Goal: Task Accomplishment & Management: Manage account settings

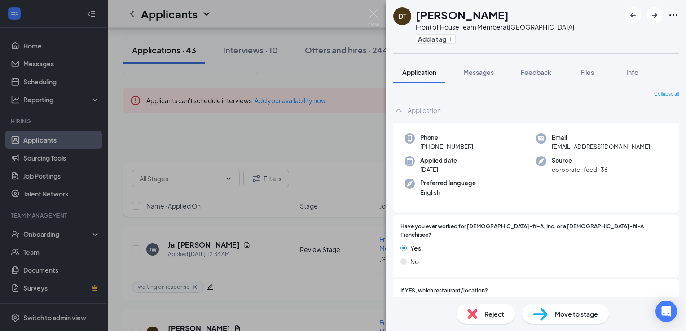
scroll to position [90, 0]
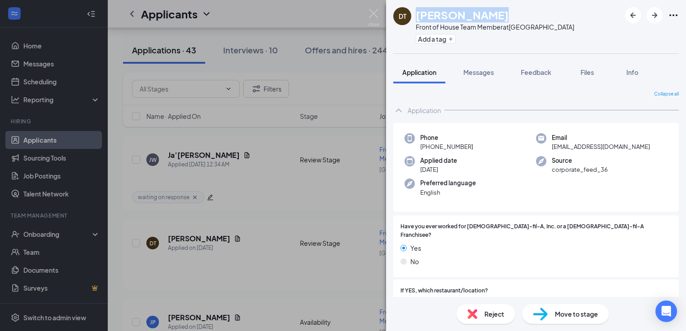
drag, startPoint x: 417, startPoint y: 15, endPoint x: 493, endPoint y: 18, distance: 75.9
click at [493, 18] on div "[PERSON_NAME]" at bounding box center [495, 14] width 158 height 15
drag, startPoint x: 493, startPoint y: 18, endPoint x: 580, endPoint y: 26, distance: 87.0
click at [580, 26] on div "DT Daevion Toney Front of House Team Member at Northport Add a tag" at bounding box center [536, 26] width 300 height 53
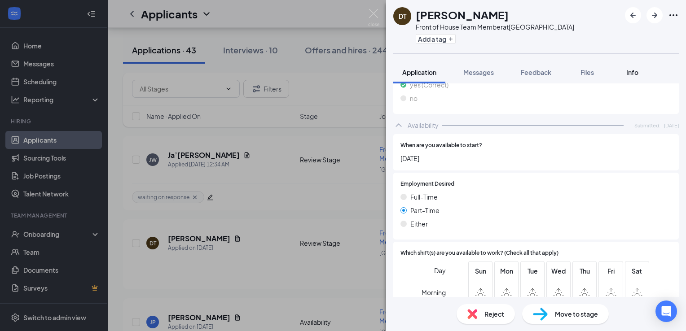
scroll to position [553, 0]
click at [589, 77] on button "Files" at bounding box center [587, 72] width 36 height 22
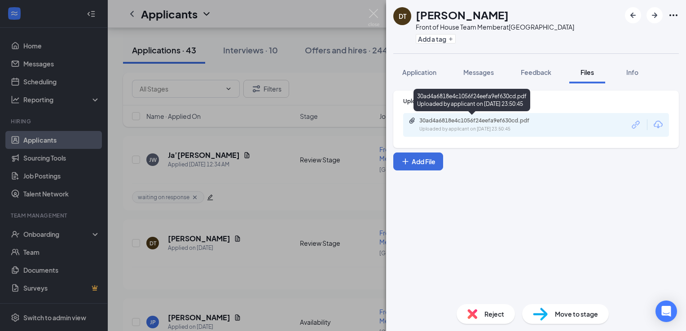
click at [438, 127] on div "Uploaded by applicant on Aug 25, 2025 at 23:50:45" at bounding box center [486, 129] width 135 height 7
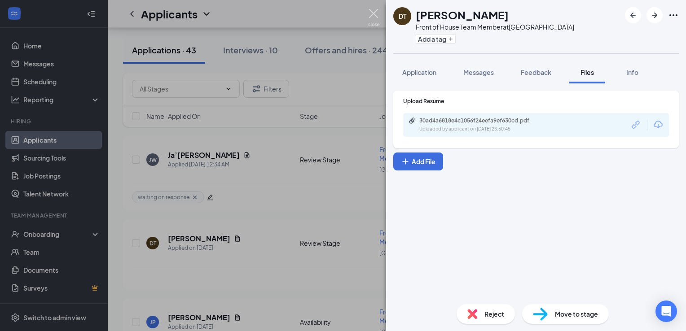
click at [370, 14] on img at bounding box center [373, 18] width 11 height 18
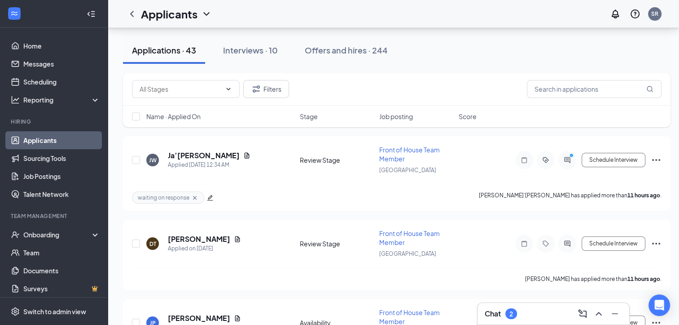
click at [506, 317] on div "Chat 2" at bounding box center [501, 313] width 32 height 11
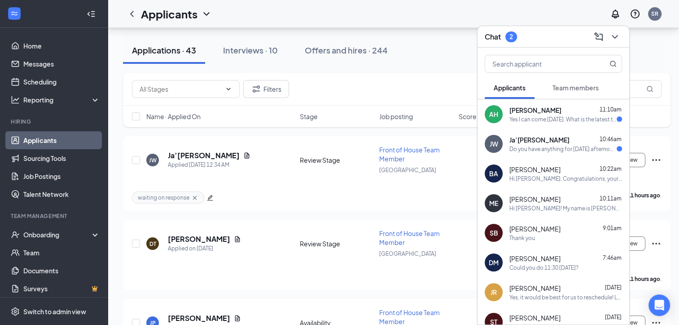
click at [519, 46] on div "Chat 2" at bounding box center [554, 37] width 152 height 22
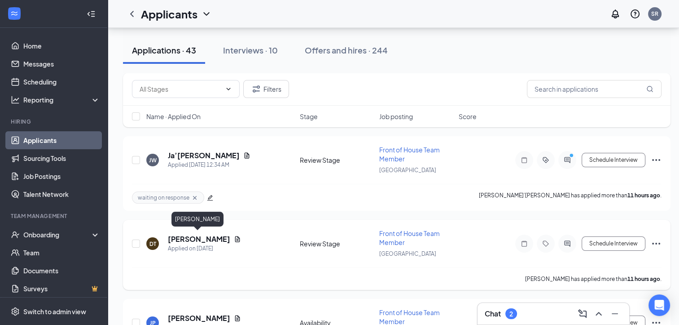
click at [202, 239] on h5 "[PERSON_NAME]" at bounding box center [199, 239] width 62 height 10
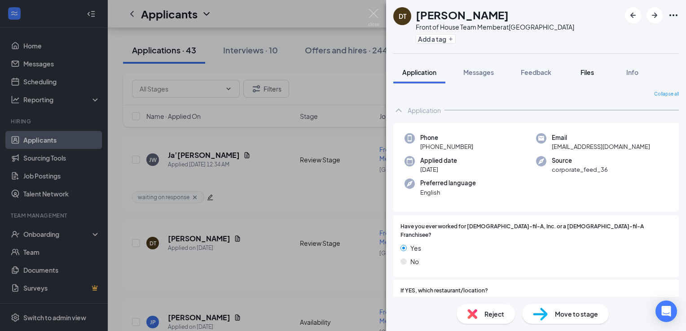
click at [592, 77] on button "Files" at bounding box center [587, 72] width 36 height 22
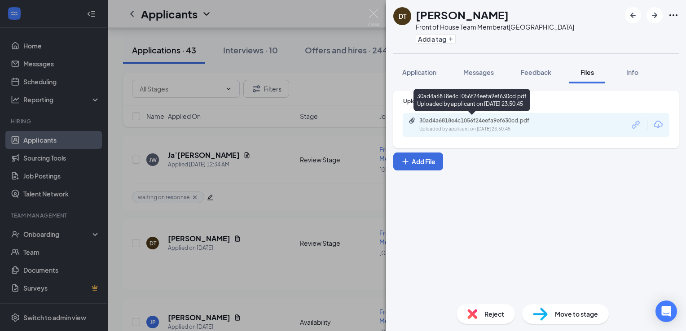
click at [461, 120] on div "30ad4a6818e4c1056f24eefa9ef630cd.pdf" at bounding box center [482, 120] width 126 height 7
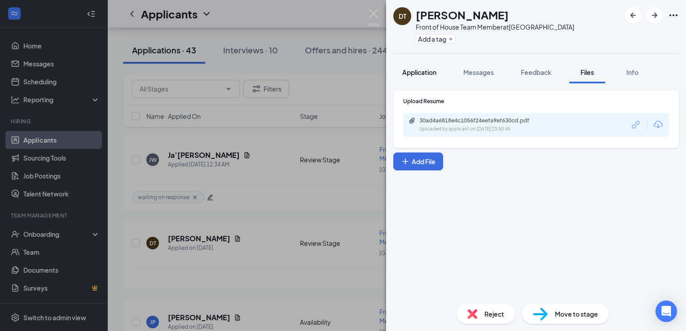
click at [428, 77] on button "Application" at bounding box center [419, 72] width 52 height 22
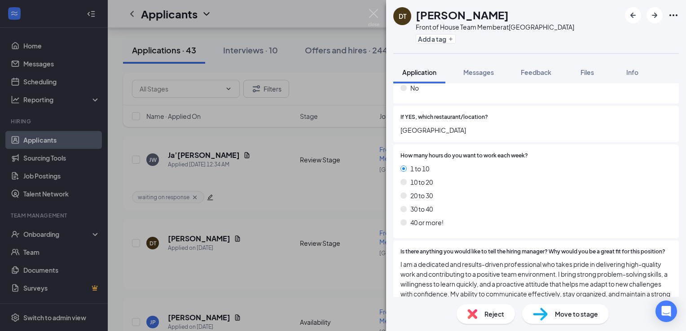
scroll to position [247, 0]
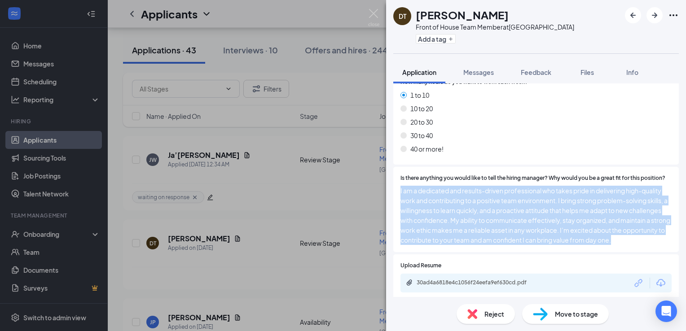
drag, startPoint x: 400, startPoint y: 191, endPoint x: 542, endPoint y: 261, distance: 159.2
click at [542, 253] on div "Is there anything you would like to tell the hiring manager? Why would you be a…" at bounding box center [536, 210] width 286 height 86
drag, startPoint x: 542, startPoint y: 261, endPoint x: 539, endPoint y: 256, distance: 6.2
click at [539, 253] on div "Is there anything you would like to tell the hiring manager? Why would you be a…" at bounding box center [536, 210] width 286 height 86
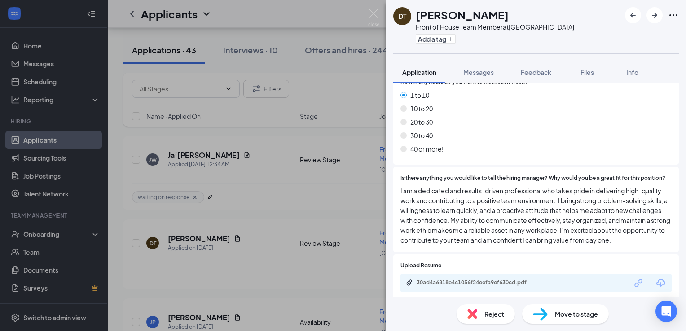
click at [462, 94] on div "1 to 10 10 to 20 20 to 30 30 to 40 40 or more!" at bounding box center [535, 123] width 271 height 67
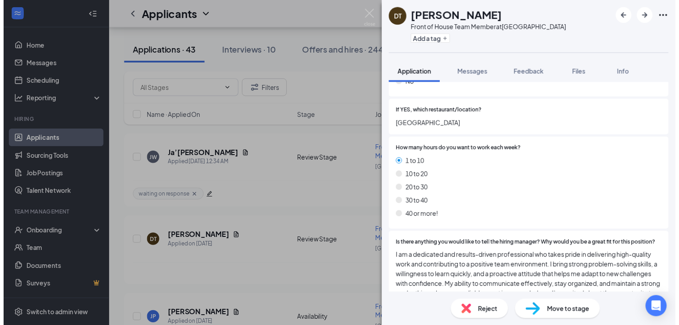
scroll to position [127, 0]
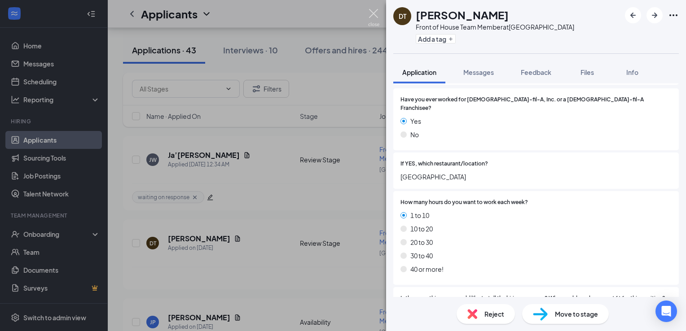
click at [373, 13] on img at bounding box center [373, 18] width 11 height 18
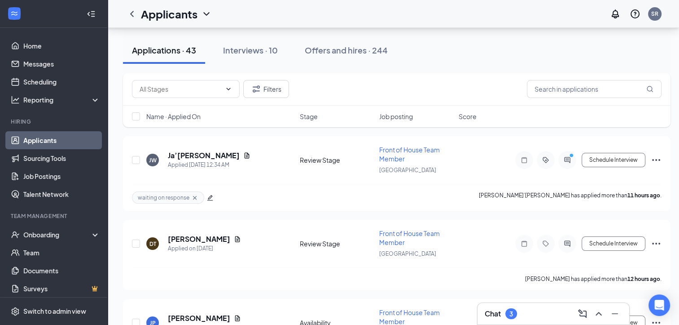
click at [505, 319] on div "Chat 3" at bounding box center [501, 313] width 32 height 11
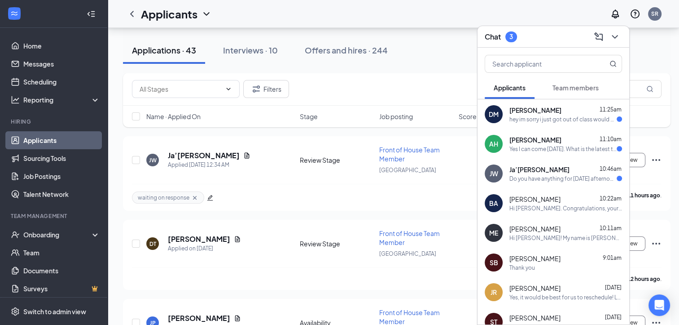
click at [572, 114] on div "Dakota Murphy 11:25am hey im sorry i just got out of class would another day wo…" at bounding box center [566, 114] width 113 height 18
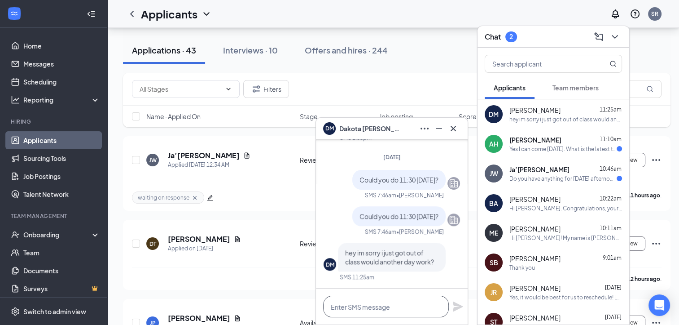
click at [410, 312] on textarea at bounding box center [386, 306] width 126 height 22
click at [413, 308] on textarea "Yes. Could you do tomorrow at 8:45" at bounding box center [386, 306] width 126 height 22
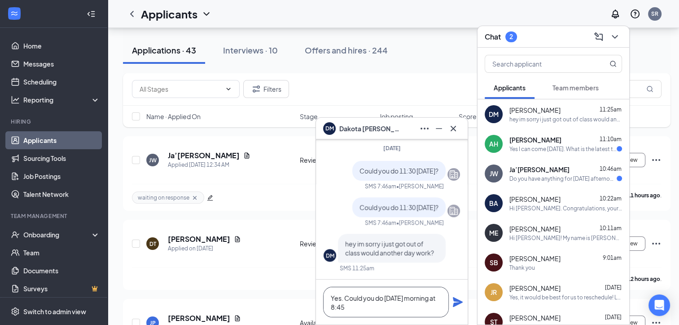
click at [399, 309] on textarea "Yes. Could you do tomorrow morning at 8:45" at bounding box center [386, 301] width 126 height 31
type textarea "Yes. Could you do tomorrow morning at 8:45?"
click at [456, 298] on icon "Plane" at bounding box center [458, 302] width 10 height 10
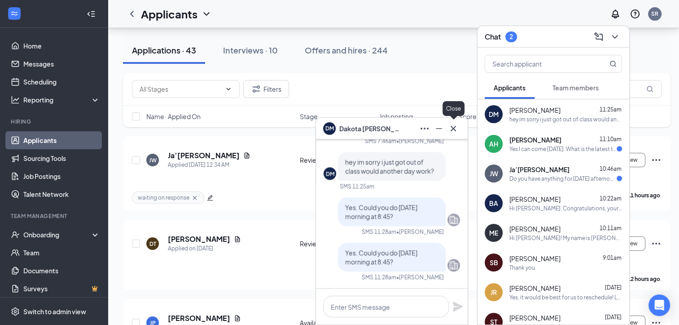
click at [455, 129] on icon "Cross" at bounding box center [453, 128] width 11 height 11
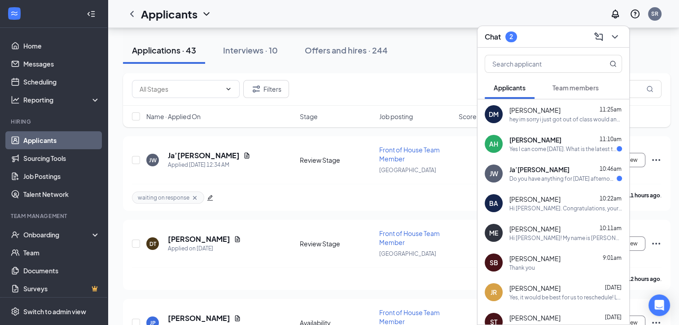
click at [515, 154] on div "AH Amie Heard 11:10am Yes I can come tomorrow. What is the latest time availabl…" at bounding box center [554, 144] width 152 height 30
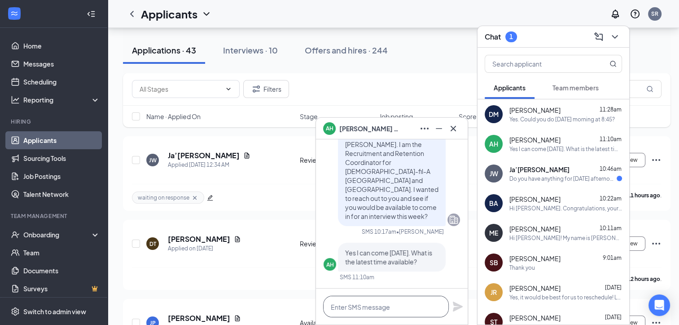
click at [377, 298] on textarea at bounding box center [386, 306] width 126 height 22
type textarea "T"
type textarea "t"
click at [394, 261] on span "Yes I can come tomorrow. What is the latest time available?" at bounding box center [388, 256] width 87 height 17
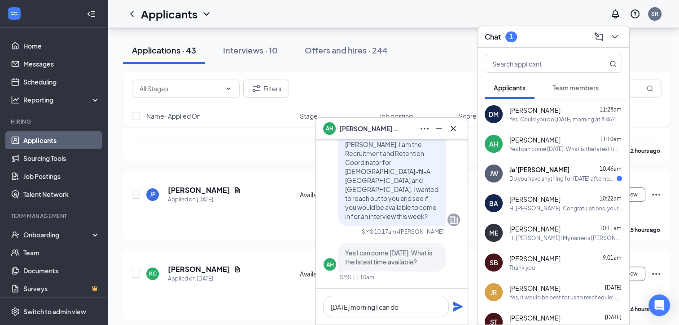
scroll to position [269, 0]
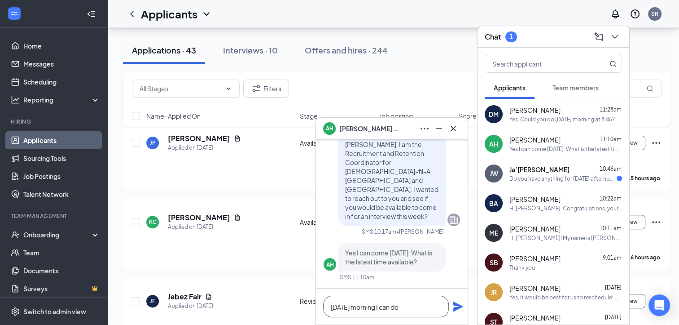
drag, startPoint x: 426, startPoint y: 301, endPoint x: 428, endPoint y: 293, distance: 8.4
click at [426, 296] on textarea "Tomorrow morning I can do" at bounding box center [386, 306] width 126 height 22
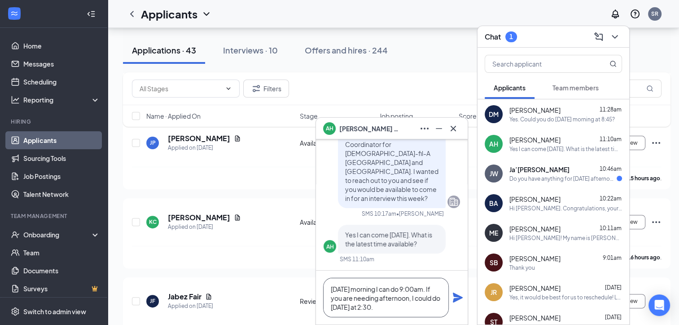
drag, startPoint x: 381, startPoint y: 292, endPoint x: 369, endPoint y: 287, distance: 12.9
click at [411, 309] on textarea "Tomorrow morning, I can do 9:00am. If you are needing afternoon, I could do Thu…" at bounding box center [386, 297] width 126 height 40
type textarea "Tomorrow morning, I can do 9:00am. If you are needing afternoon, I could do Thu…"
click at [459, 299] on icon "Plane" at bounding box center [458, 297] width 11 height 11
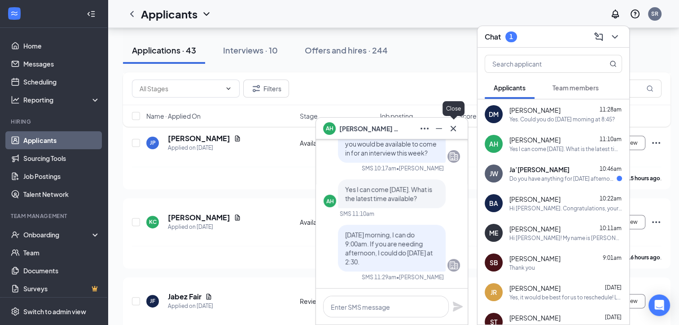
scroll to position [0, 0]
click at [458, 130] on icon "Cross" at bounding box center [453, 128] width 11 height 11
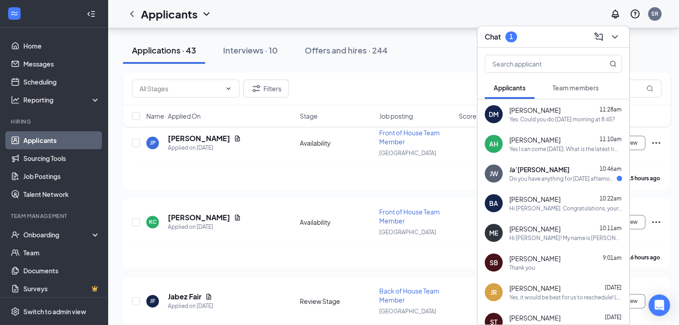
click at [522, 171] on span "Ja’[PERSON_NAME]" at bounding box center [540, 169] width 60 height 9
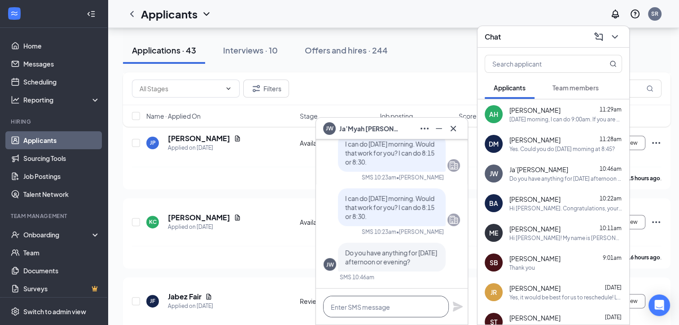
click at [393, 309] on textarea at bounding box center [386, 306] width 126 height 22
type textarea "I can"
click at [599, 189] on div "BA Brandy Abbett 10:22am Hi Brandy. Congratulations, your meeting with Chick-fi…" at bounding box center [554, 203] width 152 height 30
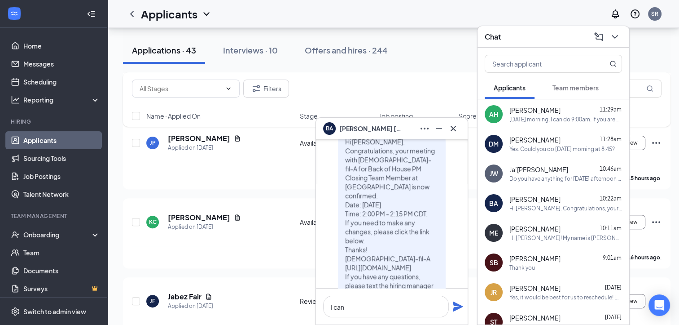
scroll to position [-90, 0]
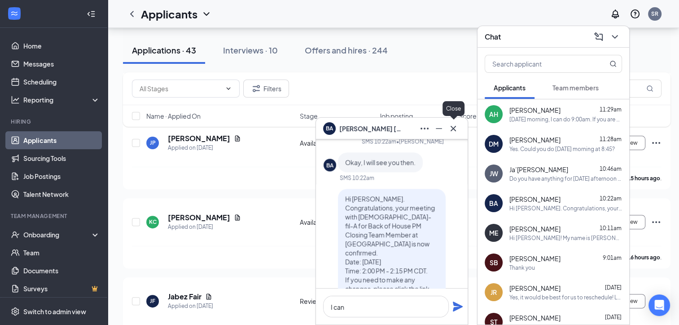
click at [454, 129] on icon "Cross" at bounding box center [453, 127] width 5 height 5
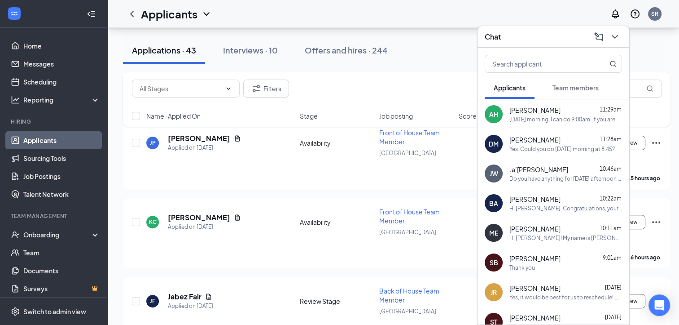
click at [560, 112] on div "Amie Heard 11:29am" at bounding box center [566, 109] width 113 height 9
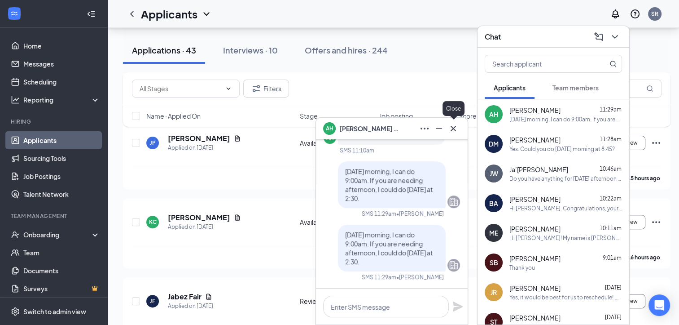
click at [459, 130] on button at bounding box center [453, 128] width 14 height 14
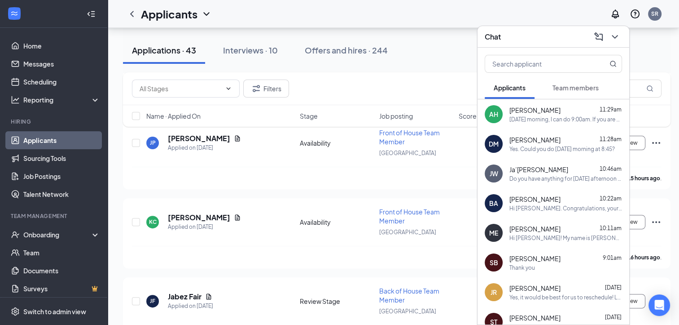
click at [551, 40] on div "Chat" at bounding box center [553, 37] width 137 height 14
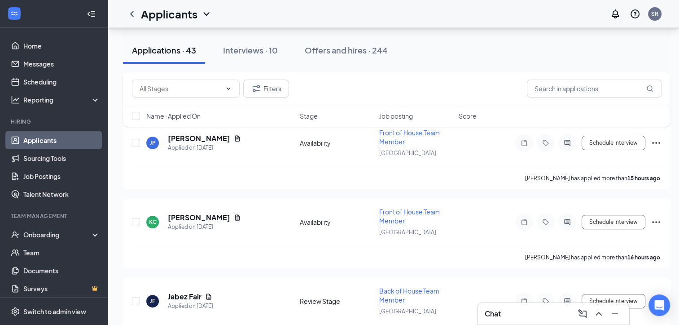
click at [517, 309] on div "Chat" at bounding box center [553, 313] width 137 height 14
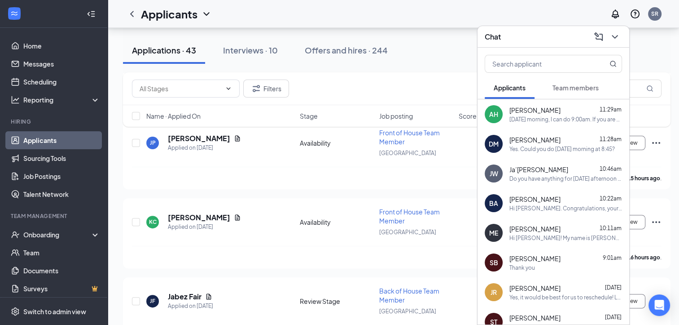
click at [544, 170] on span "Ja’[PERSON_NAME]" at bounding box center [539, 169] width 59 height 9
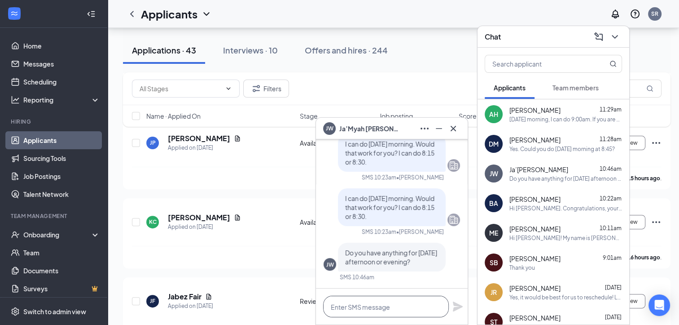
click at [414, 313] on textarea at bounding box center [386, 306] width 126 height 22
type textarea "I"
type textarea "I can do Thursday at 2:15!"
click at [459, 303] on icon "Plane" at bounding box center [458, 306] width 11 height 11
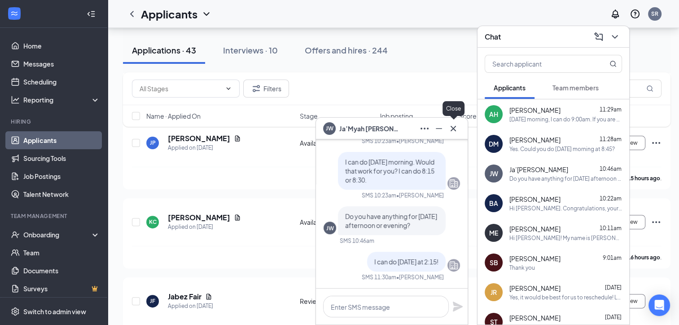
click at [452, 130] on icon "Cross" at bounding box center [453, 127] width 5 height 5
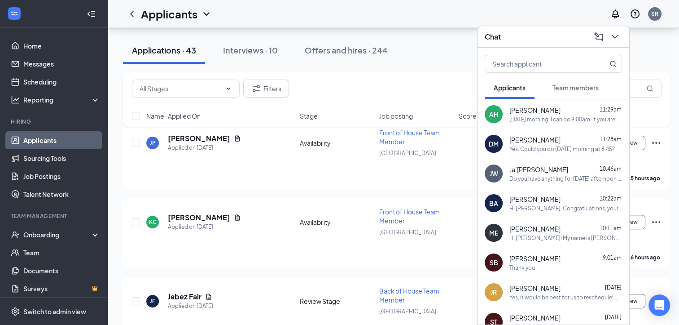
click at [550, 35] on div "Chat" at bounding box center [553, 37] width 137 height 14
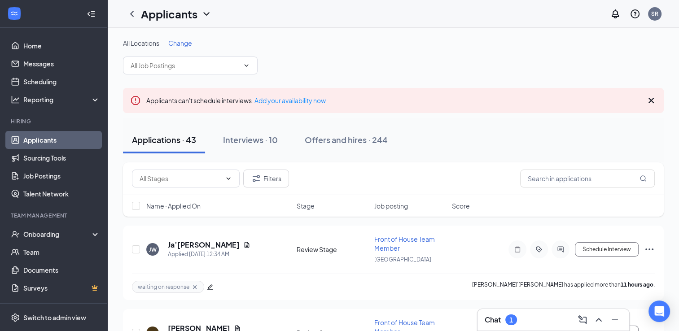
click at [502, 317] on div "Chat 1" at bounding box center [501, 320] width 32 height 11
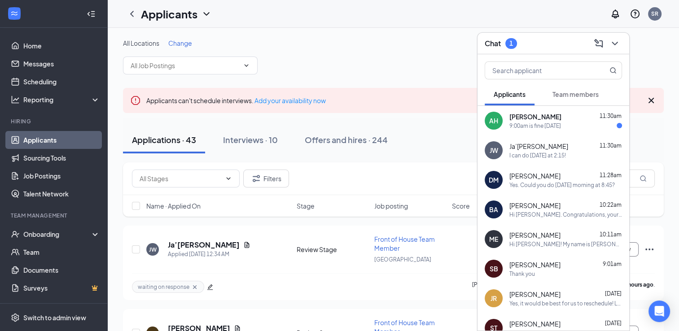
click at [529, 118] on span "[PERSON_NAME]" at bounding box center [536, 116] width 52 height 9
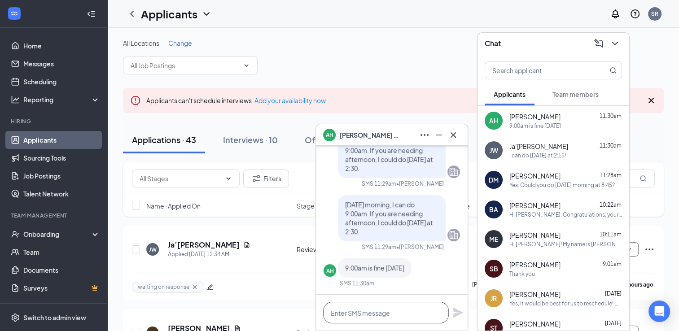
click at [361, 312] on textarea at bounding box center [386, 313] width 126 height 22
drag, startPoint x: 519, startPoint y: 45, endPoint x: 522, endPoint y: 40, distance: 5.6
click at [518, 45] on div "Chat" at bounding box center [553, 43] width 137 height 14
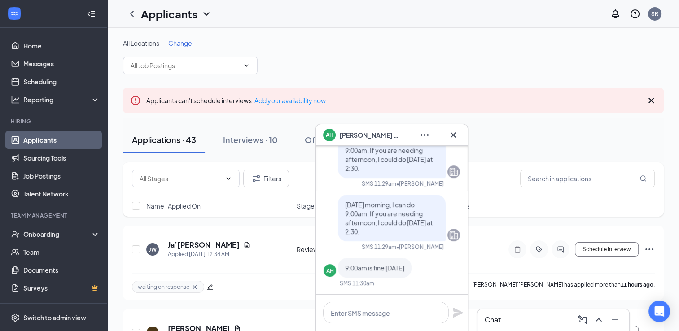
click at [365, 140] on div "AH [PERSON_NAME]" at bounding box center [362, 135] width 79 height 13
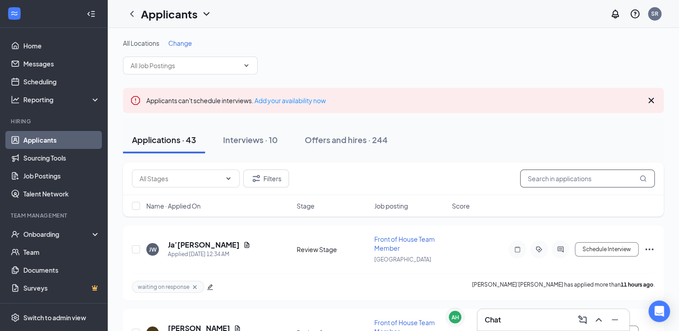
click at [549, 182] on input "text" at bounding box center [587, 179] width 135 height 18
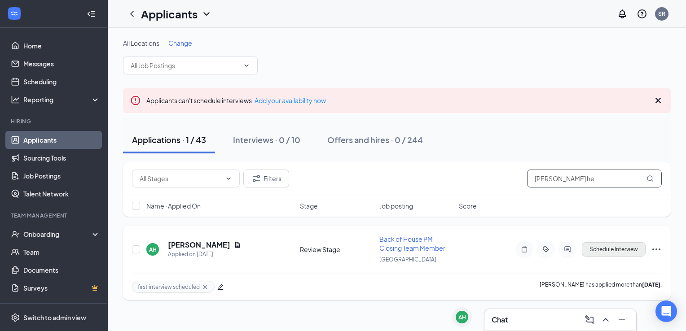
type input "[PERSON_NAME] he"
click at [614, 247] on button "Schedule Interview" at bounding box center [614, 249] width 64 height 14
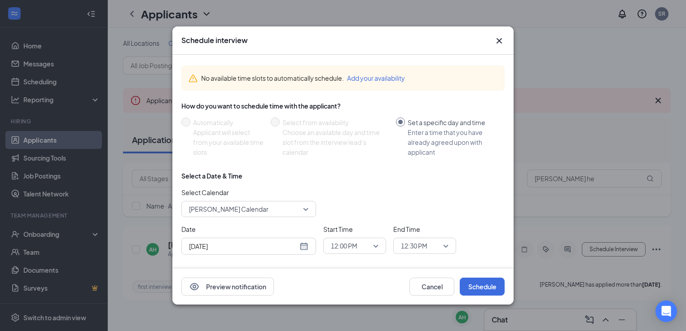
drag, startPoint x: 305, startPoint y: 247, endPoint x: 298, endPoint y: 246, distance: 7.2
click at [304, 247] on div "[DATE]" at bounding box center [248, 247] width 119 height 10
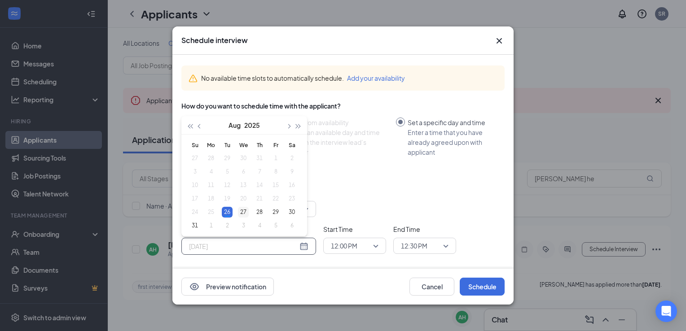
type input "[DATE]"
drag, startPoint x: 246, startPoint y: 210, endPoint x: 284, endPoint y: 229, distance: 43.0
click at [246, 209] on div "27" at bounding box center [243, 212] width 11 height 11
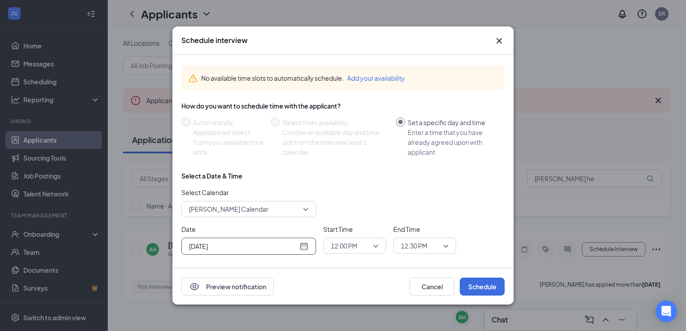
click at [350, 244] on span "12:00 PM" at bounding box center [344, 245] width 26 height 13
drag, startPoint x: 355, startPoint y: 156, endPoint x: 376, endPoint y: 181, distance: 33.1
click at [354, 156] on span "09:00 AM" at bounding box center [343, 153] width 26 height 10
drag, startPoint x: 415, startPoint y: 246, endPoint x: 414, endPoint y: 239, distance: 6.3
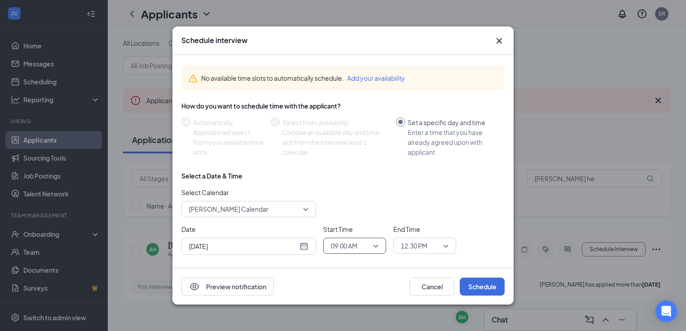
click at [415, 246] on span "12:30 PM" at bounding box center [414, 245] width 26 height 13
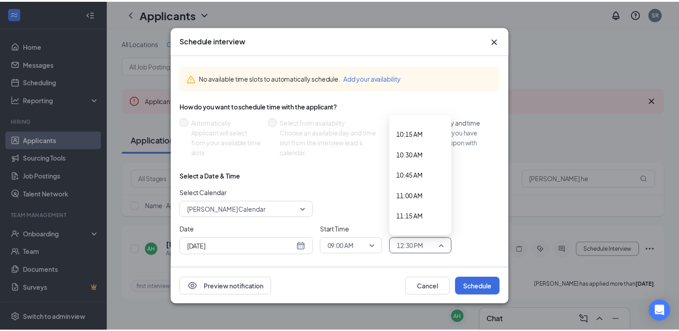
scroll to position [760, 0]
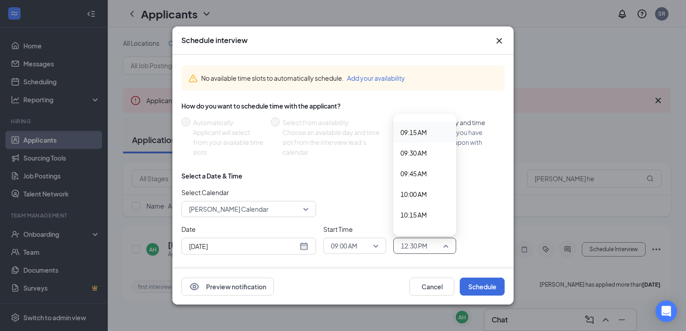
click at [411, 132] on span "09:15 AM" at bounding box center [413, 132] width 26 height 10
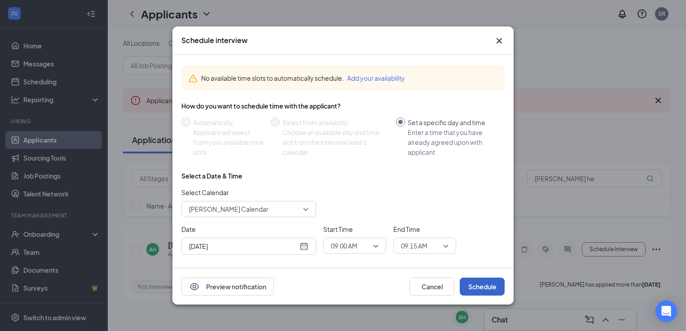
click at [479, 282] on button "Schedule" at bounding box center [482, 287] width 45 height 18
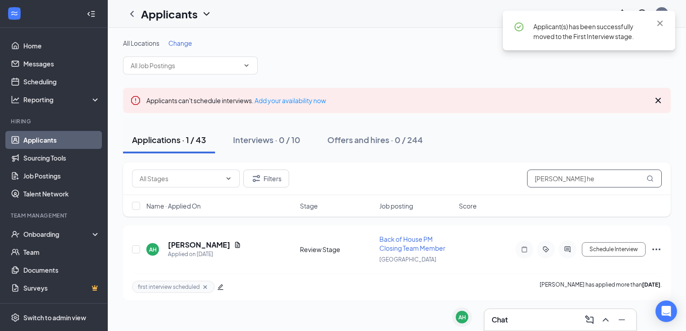
drag, startPoint x: 564, startPoint y: 176, endPoint x: 473, endPoint y: 169, distance: 91.9
click at [473, 170] on div "Filters amie he" at bounding box center [397, 179] width 530 height 18
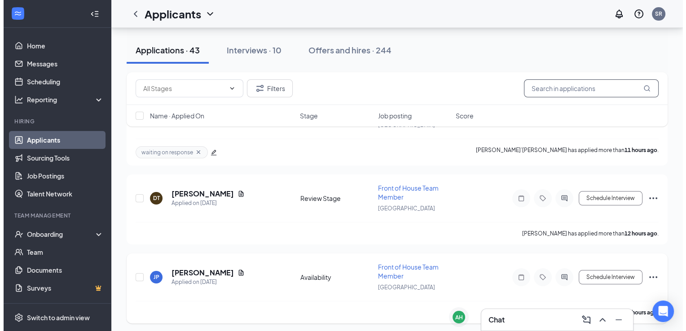
scroll to position [180, 0]
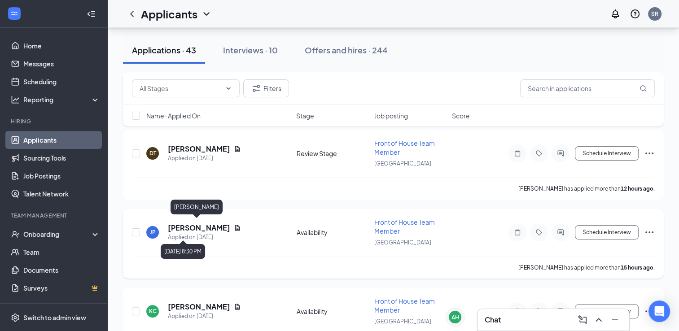
click at [198, 227] on h5 "[PERSON_NAME]" at bounding box center [199, 228] width 62 height 10
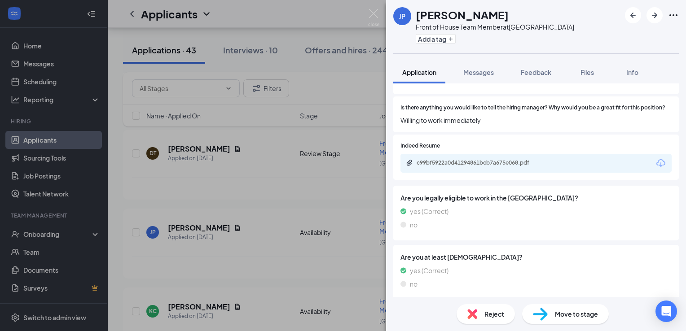
scroll to position [365, 0]
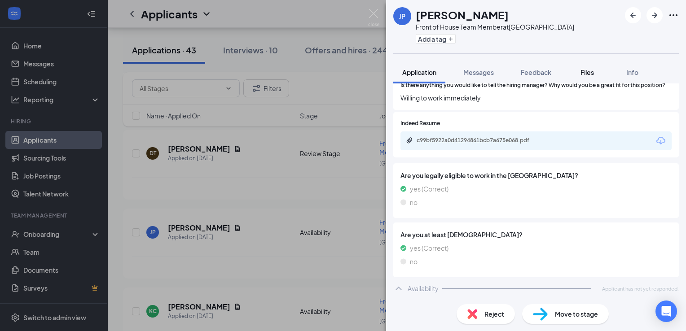
click at [596, 73] on div "Files" at bounding box center [587, 72] width 18 height 9
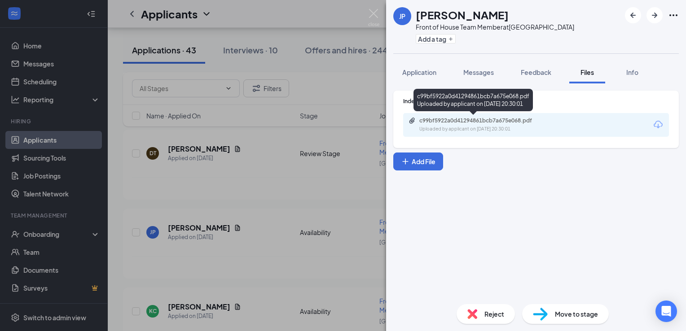
click at [473, 120] on div "c99bf5922a0d41294861bcb7a675e068.pdf" at bounding box center [482, 120] width 126 height 7
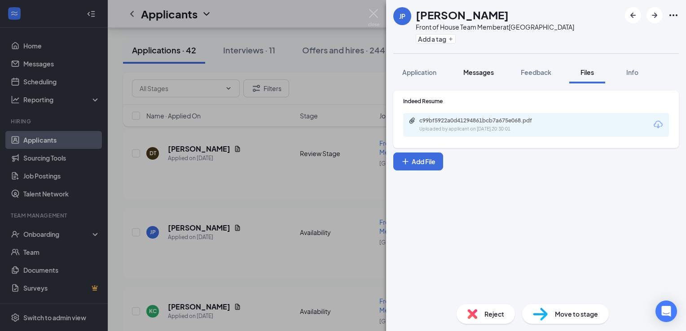
click at [472, 70] on span "Messages" at bounding box center [478, 72] width 31 height 8
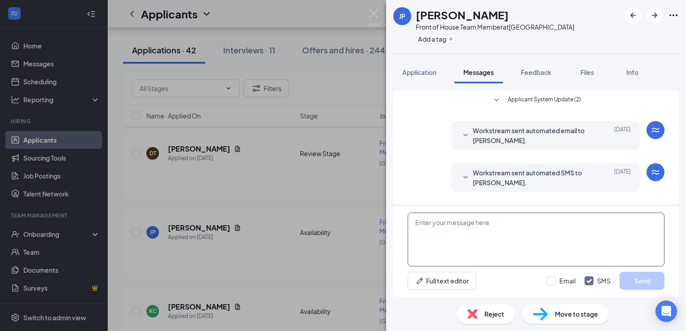
paste textarea "https://docs.google.com/forms/d/e/1FAIpQLSfvPAWN6OnJ28C6aFTWI93igJLGC5pyXsqkk1u…"
type textarea "https://docs.google.com/forms/d/e/1FAIpQLSfvPAWN6OnJ28C6aFTWI93igJLGC5pyXsqkk1u…"
drag, startPoint x: 562, startPoint y: 245, endPoint x: 388, endPoint y: 211, distance: 177.1
click at [388, 211] on div "Applicant System Update (2) Workstream sent automated email to Jaelyn Platts. A…" at bounding box center [536, 190] width 300 height 214
drag, startPoint x: 374, startPoint y: 13, endPoint x: 426, endPoint y: 274, distance: 266.8
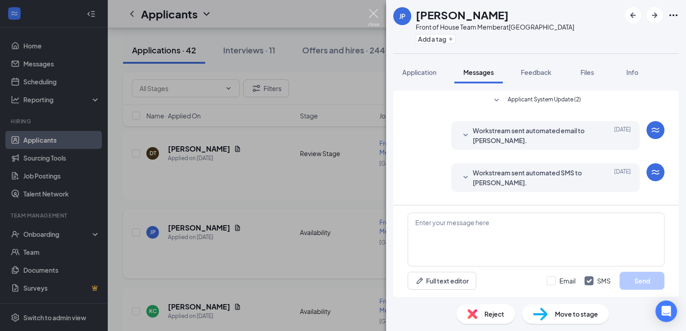
click at [374, 13] on img at bounding box center [373, 18] width 11 height 18
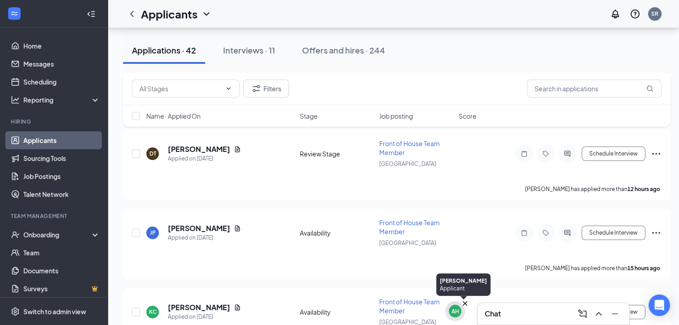
click at [450, 314] on div "AH" at bounding box center [455, 310] width 13 height 13
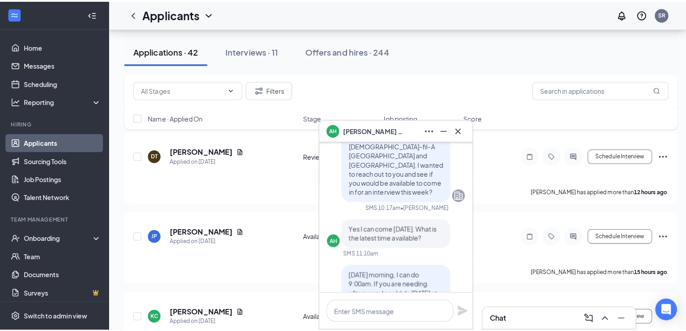
scroll to position [-369, 0]
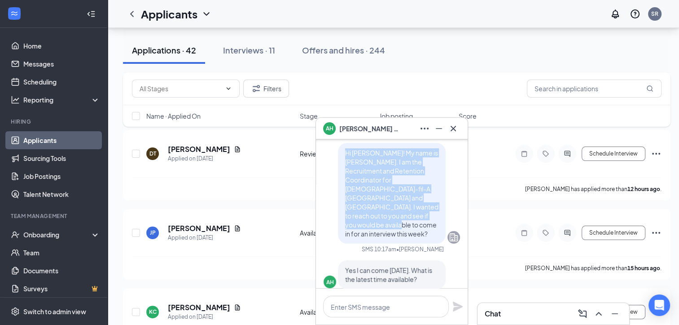
drag, startPoint x: 339, startPoint y: 168, endPoint x: 429, endPoint y: 239, distance: 114.4
click at [429, 239] on div "Hi Amie! My name is Sara. I am the Recruitment and Retention Coordinator for Ch…" at bounding box center [392, 193] width 108 height 101
drag, startPoint x: 429, startPoint y: 239, endPoint x: 454, endPoint y: 127, distance: 115.1
click at [454, 127] on icon "Cross" at bounding box center [453, 128] width 11 height 11
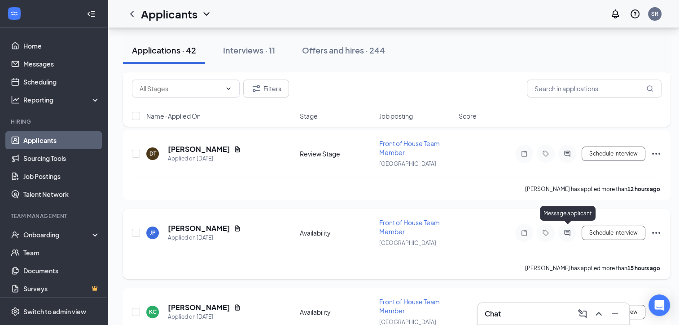
click at [567, 230] on icon "ActiveChat" at bounding box center [567, 232] width 11 height 7
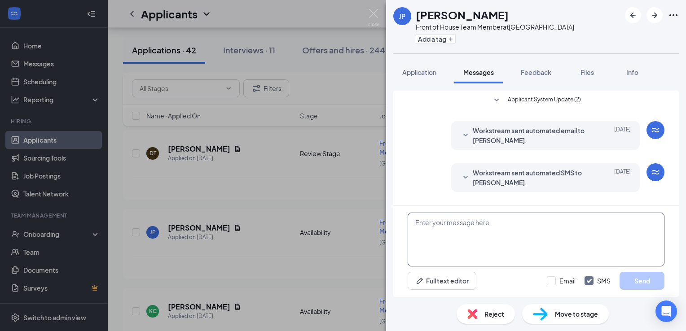
click at [467, 220] on textarea at bounding box center [536, 240] width 257 height 54
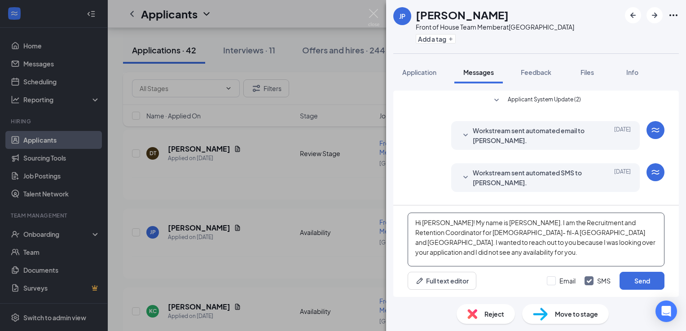
click at [645, 247] on textarea "Hi Jaelyn! My name is Sara. I am the Recruitment and Retention Coordinator for …" at bounding box center [536, 240] width 257 height 54
type textarea "Hi Jaelyn! My name is Sara. I am the Recruitment and Retention Coordinator for …"
click at [638, 276] on button "Send" at bounding box center [642, 281] width 45 height 18
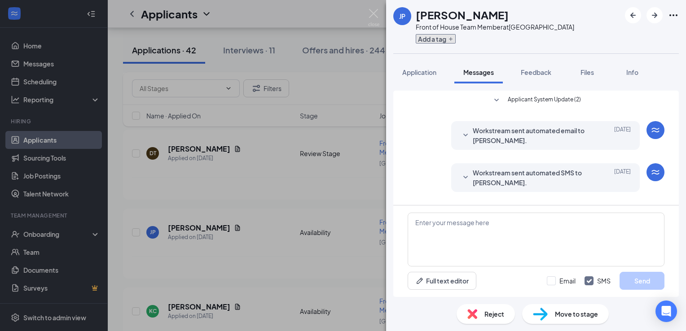
click at [448, 43] on button "Add a tag" at bounding box center [436, 38] width 40 height 9
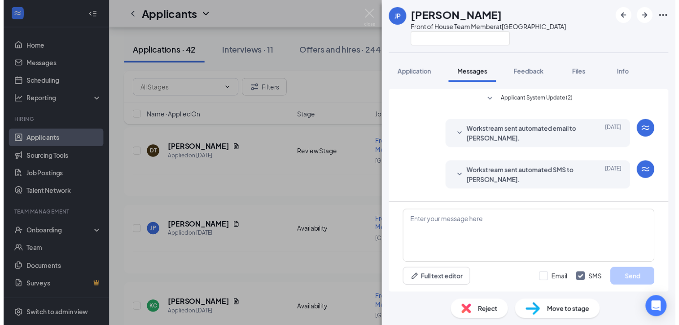
scroll to position [102, 0]
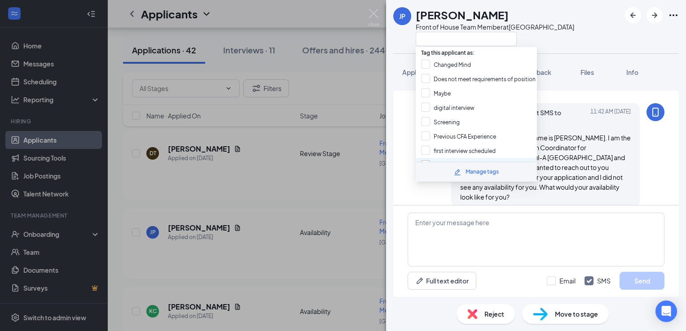
click at [470, 160] on input "waiting on response" at bounding box center [453, 165] width 64 height 10
checkbox input "true"
click at [377, 16] on img at bounding box center [373, 18] width 11 height 18
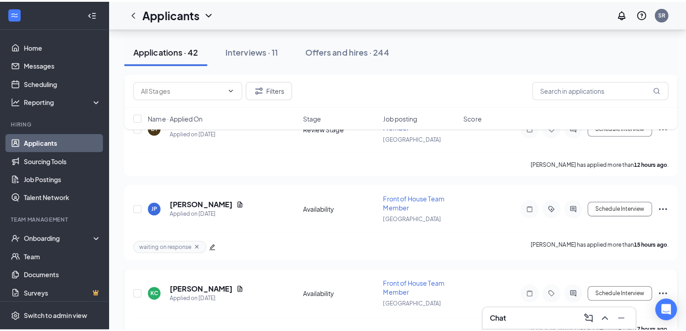
scroll to position [224, 0]
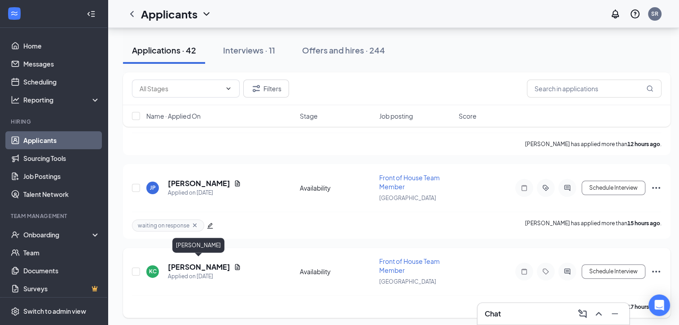
click at [208, 262] on h5 "Kurnija Coleman" at bounding box center [199, 267] width 62 height 10
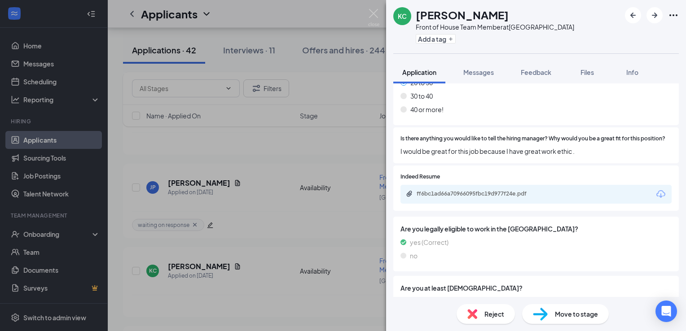
scroll to position [365, 0]
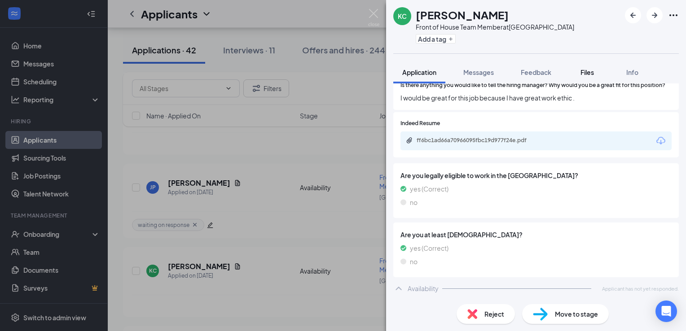
click at [593, 68] on span "Files" at bounding box center [586, 72] width 13 height 8
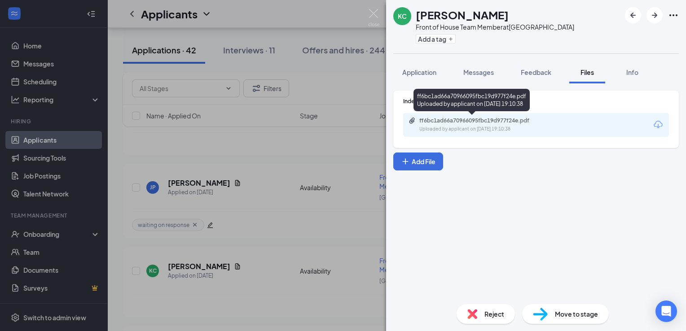
click at [501, 130] on div "Uploaded by applicant on Aug 25, 2025 at 19:10:38" at bounding box center [486, 129] width 135 height 7
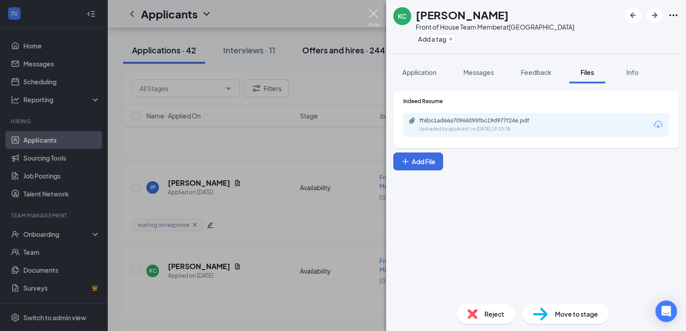
drag, startPoint x: 374, startPoint y: 13, endPoint x: 368, endPoint y: 57, distance: 43.5
click at [374, 13] on img at bounding box center [373, 18] width 11 height 18
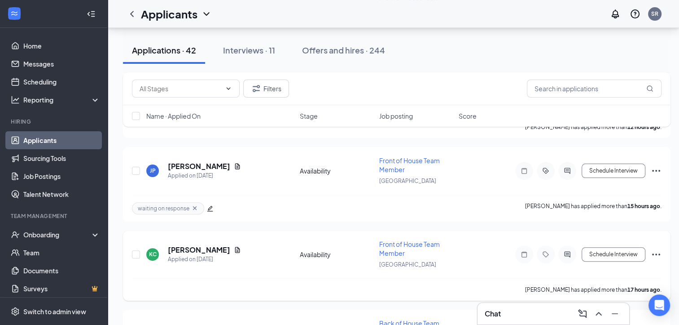
scroll to position [269, 0]
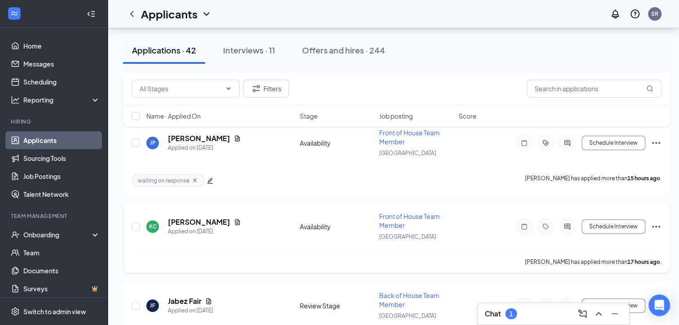
click at [663, 221] on div "KC Kurnija Coleman Applied on Aug 25 Availability Front of House Team Member No…" at bounding box center [397, 237] width 548 height 70
click at [660, 221] on icon "Ellipses" at bounding box center [656, 226] width 11 height 11
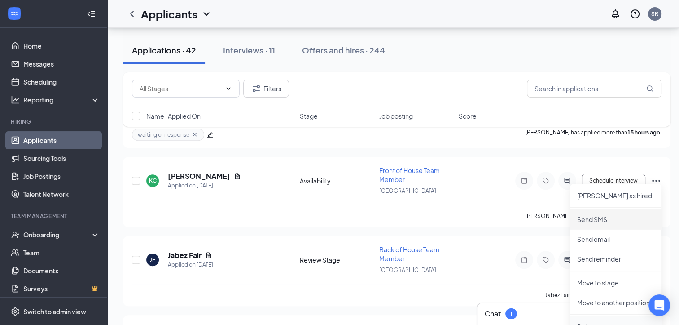
scroll to position [359, 0]
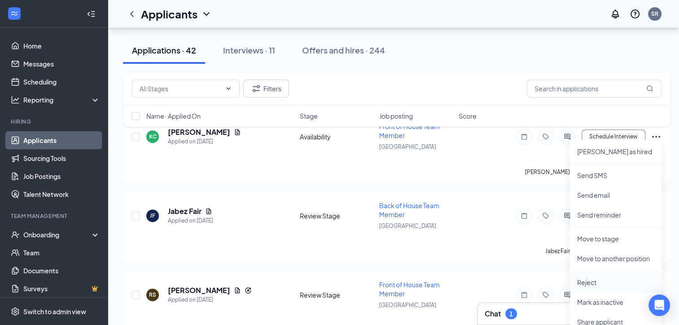
click at [602, 277] on p "Reject" at bounding box center [615, 281] width 77 height 9
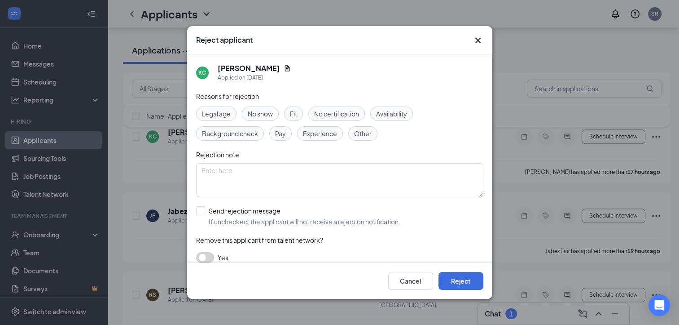
click at [391, 106] on div "Availability" at bounding box center [391, 113] width 43 height 14
click at [459, 283] on button "Reject" at bounding box center [461, 281] width 45 height 18
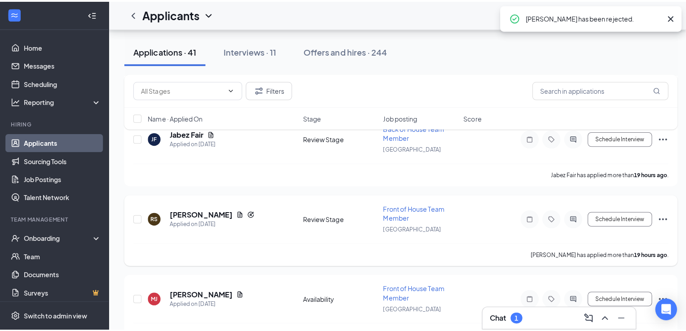
scroll to position [314, 0]
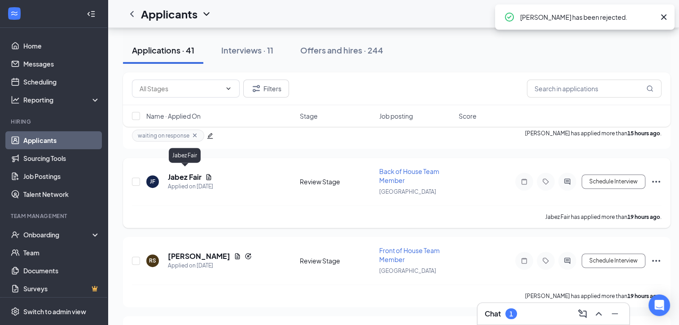
click at [185, 173] on h5 "Jabez Fair" at bounding box center [185, 177] width 34 height 10
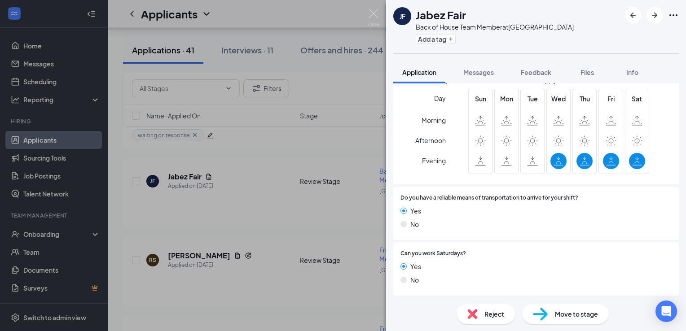
scroll to position [677, 0]
click at [598, 71] on button "Files" at bounding box center [587, 72] width 36 height 22
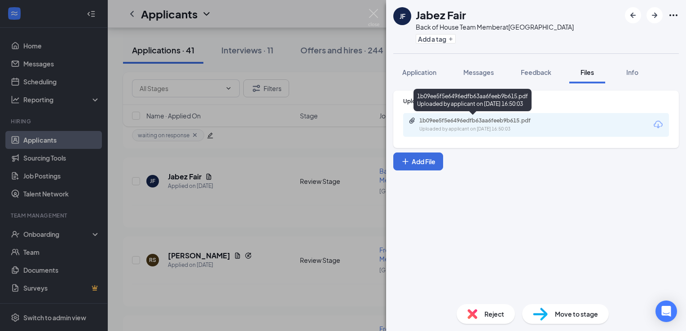
click at [472, 119] on div "1b09ee5f5e6496edfb63aa6feeb9b615.pdf" at bounding box center [482, 120] width 126 height 7
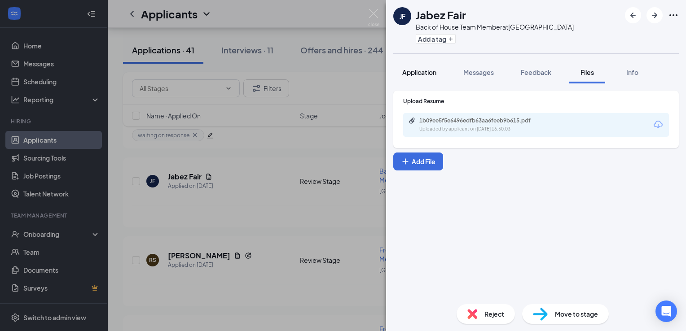
drag, startPoint x: 484, startPoint y: 82, endPoint x: 437, endPoint y: 70, distance: 49.1
click at [483, 82] on button "Messages" at bounding box center [478, 72] width 48 height 22
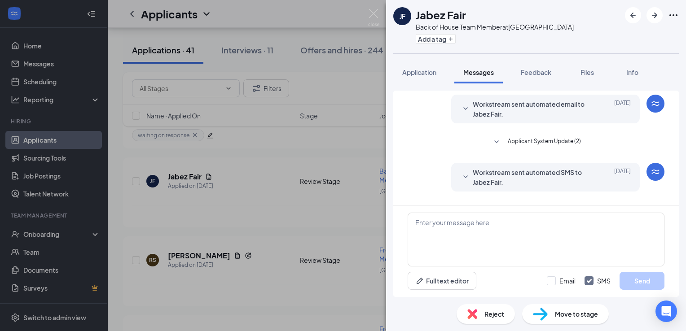
scroll to position [64, 0]
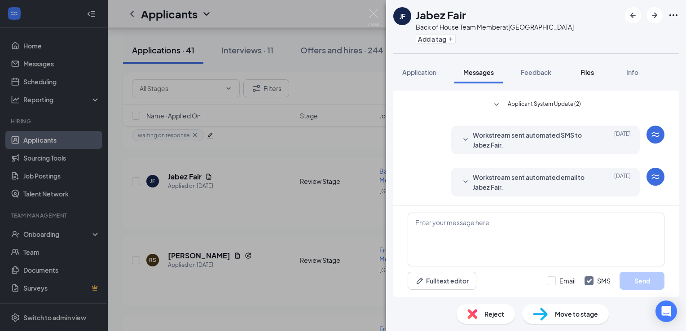
click at [578, 70] on button "Files" at bounding box center [587, 72] width 36 height 22
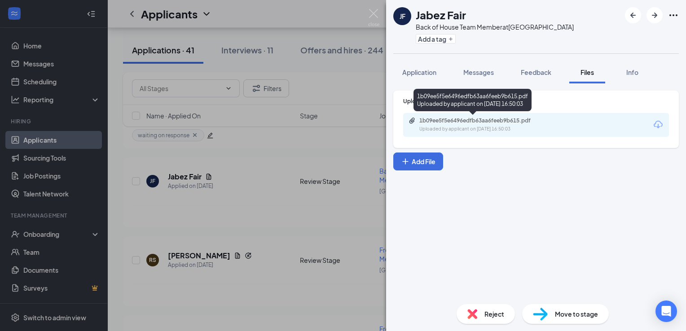
click at [464, 123] on div "1b09ee5f5e6496edfb63aa6feeb9b615.pdf" at bounding box center [482, 120] width 126 height 7
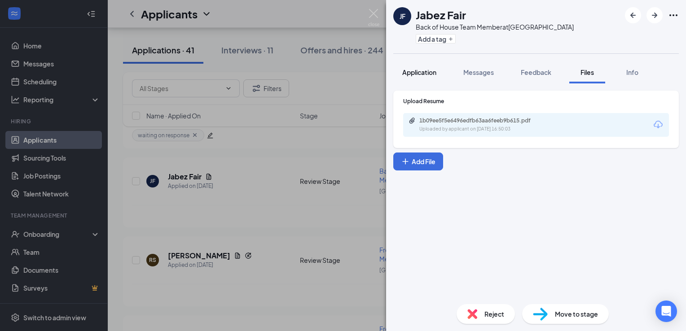
click at [431, 69] on span "Application" at bounding box center [419, 72] width 34 height 8
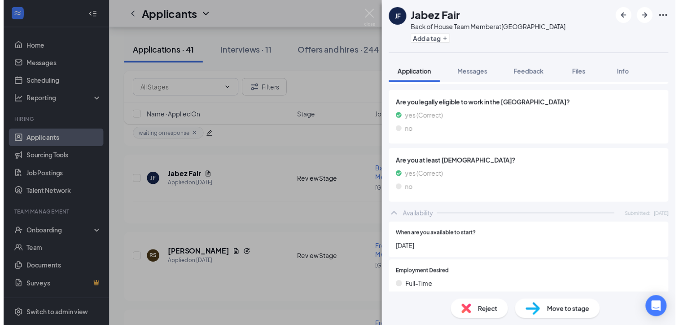
scroll to position [362, 0]
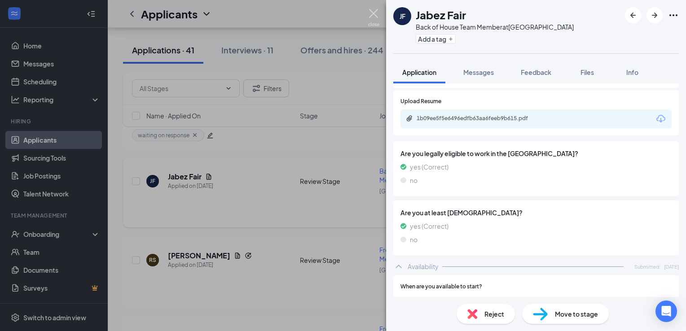
drag, startPoint x: 375, startPoint y: 18, endPoint x: 384, endPoint y: 181, distance: 163.6
click at [375, 18] on img at bounding box center [373, 18] width 11 height 18
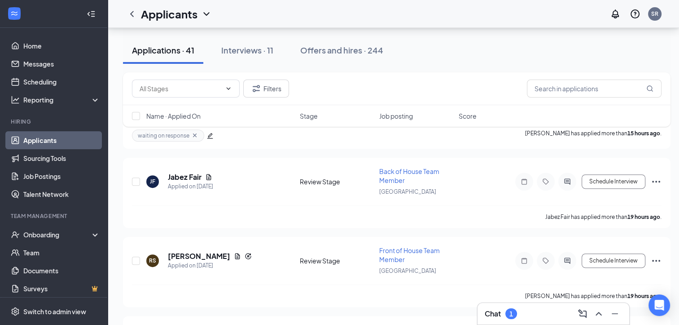
click at [492, 318] on h3 "Chat" at bounding box center [493, 313] width 16 height 10
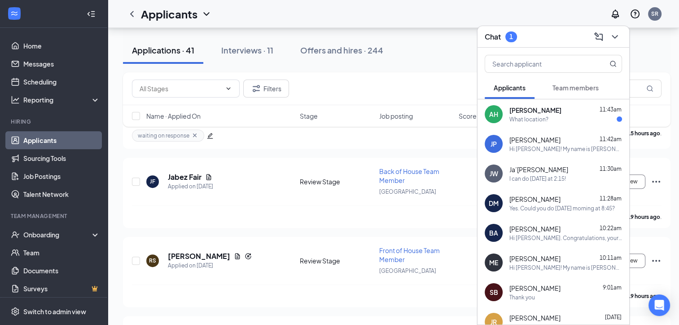
click at [533, 119] on div "What location?" at bounding box center [529, 119] width 39 height 8
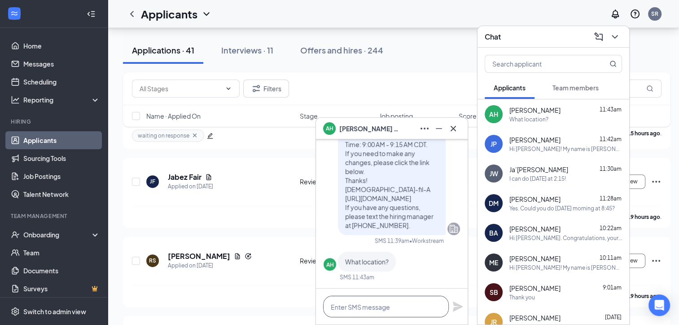
click at [379, 314] on textarea at bounding box center [386, 306] width 126 height 22
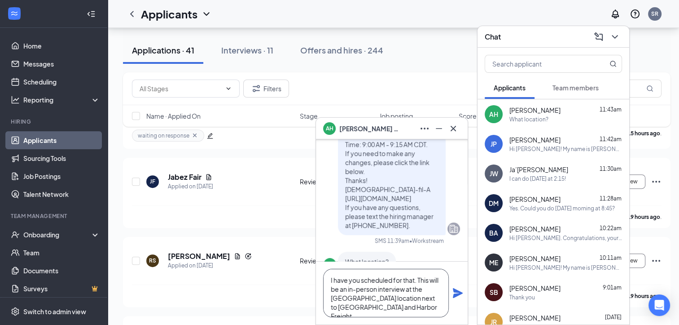
type textarea "I have you scheduled for that. This will be an in-person interview at the North…"
click at [458, 294] on icon "Plane" at bounding box center [458, 293] width 10 height 10
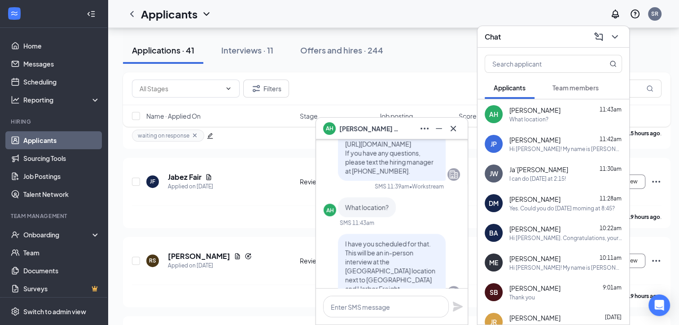
scroll to position [-81, 0]
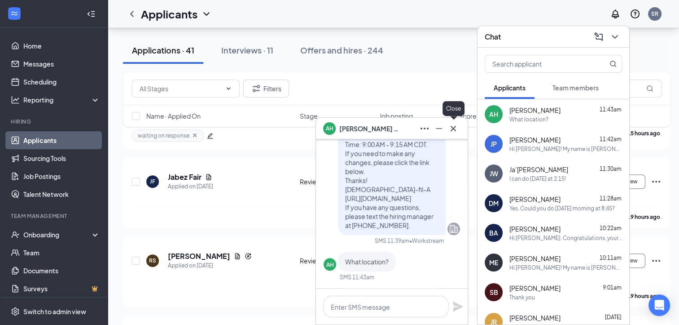
click at [457, 134] on button at bounding box center [453, 128] width 14 height 14
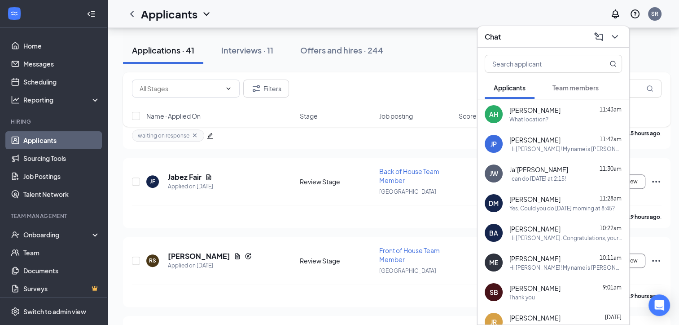
click at [532, 39] on div "Chat" at bounding box center [553, 37] width 137 height 14
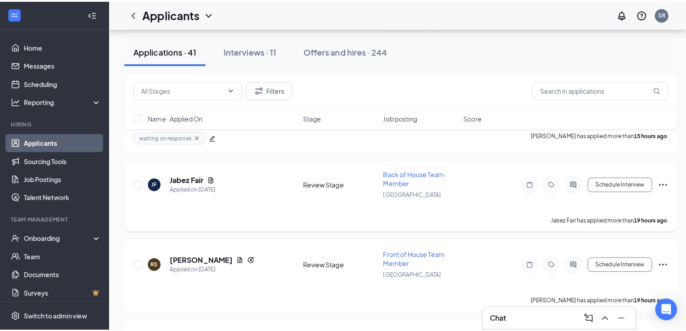
scroll to position [404, 0]
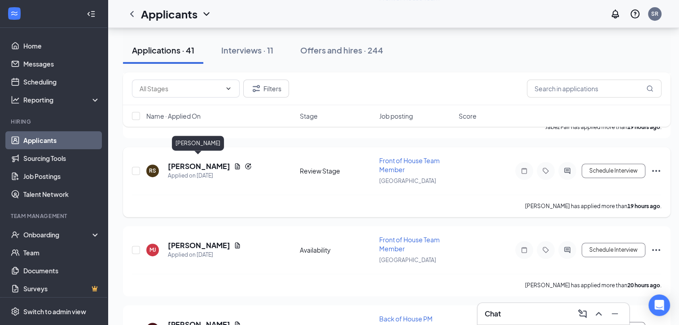
click at [209, 161] on h5 "[PERSON_NAME]" at bounding box center [199, 166] width 62 height 10
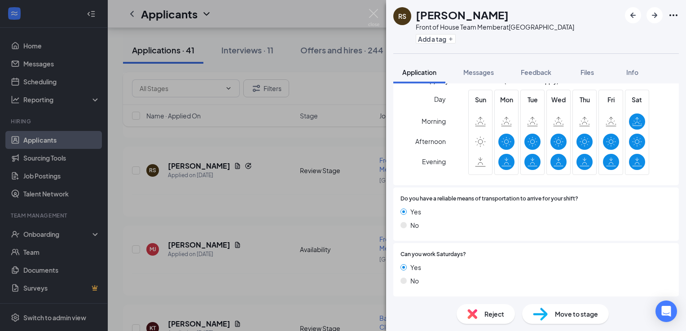
scroll to position [711, 0]
drag, startPoint x: 585, startPoint y: 75, endPoint x: 551, endPoint y: 118, distance: 55.0
click at [585, 75] on span "Files" at bounding box center [586, 72] width 13 height 8
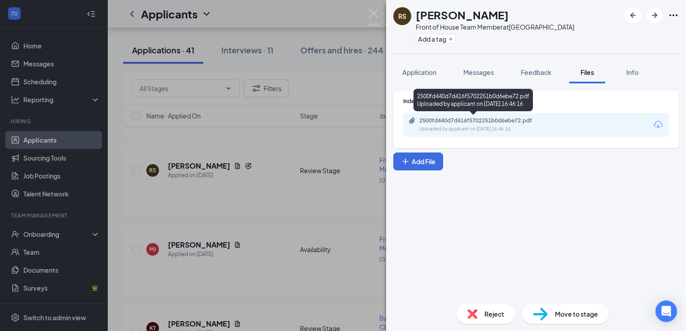
click at [494, 121] on div "2500fd440d7d416f5702251b0d6ebe72.pdf" at bounding box center [482, 120] width 126 height 7
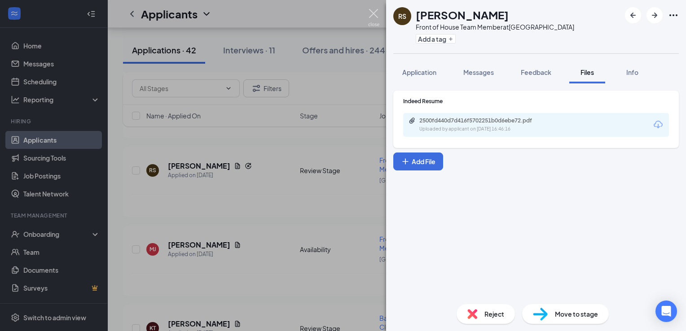
click at [370, 12] on img at bounding box center [373, 18] width 11 height 18
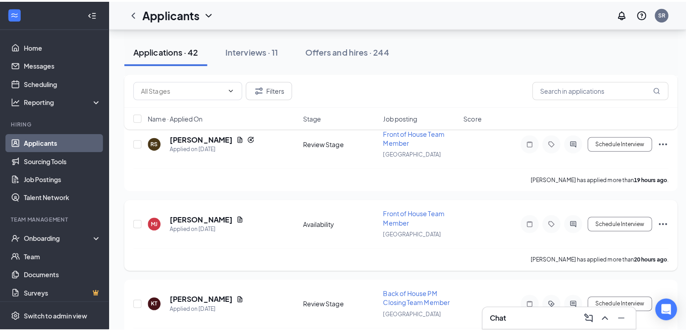
scroll to position [449, 0]
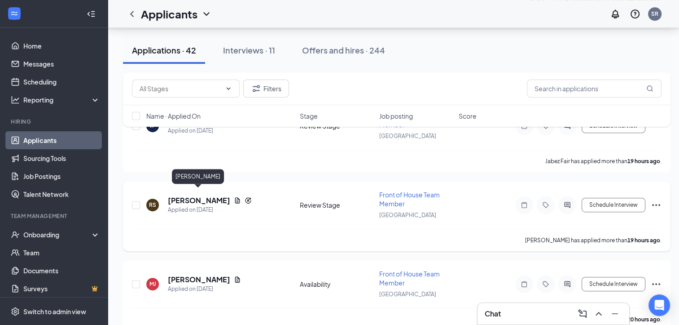
click at [220, 195] on h5 "[PERSON_NAME]" at bounding box center [199, 200] width 62 height 10
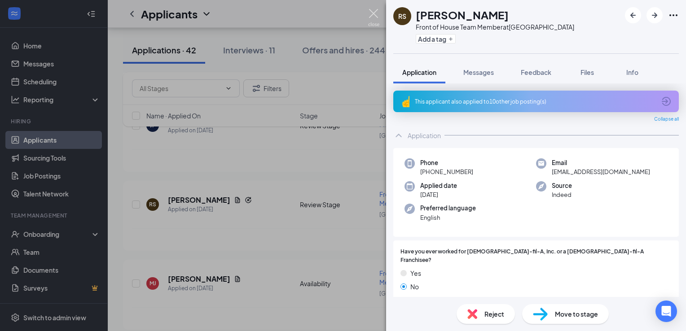
click at [368, 13] on div "RS Rylei Strickland Front of House Team Member at Northport West Add a tag Appl…" at bounding box center [343, 165] width 686 height 331
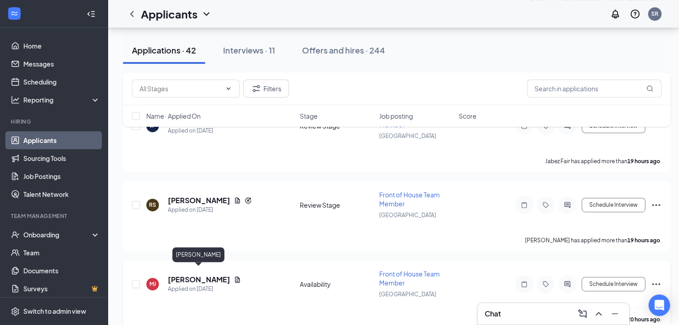
click at [200, 274] on h5 "[PERSON_NAME]" at bounding box center [199, 279] width 62 height 10
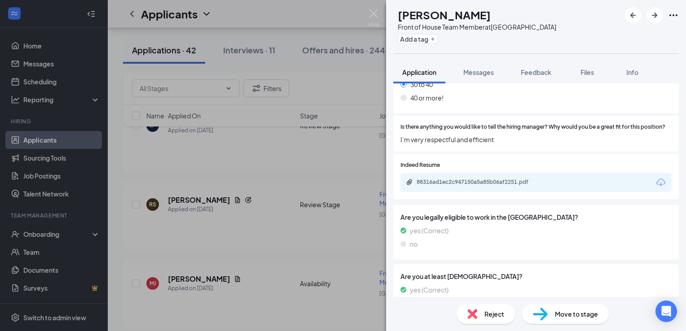
scroll to position [340, 0]
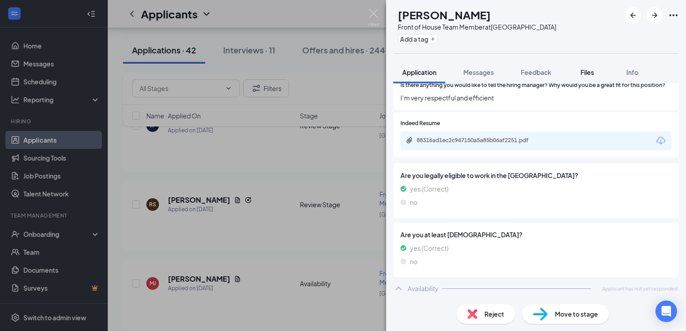
click at [588, 74] on span "Files" at bounding box center [586, 72] width 13 height 8
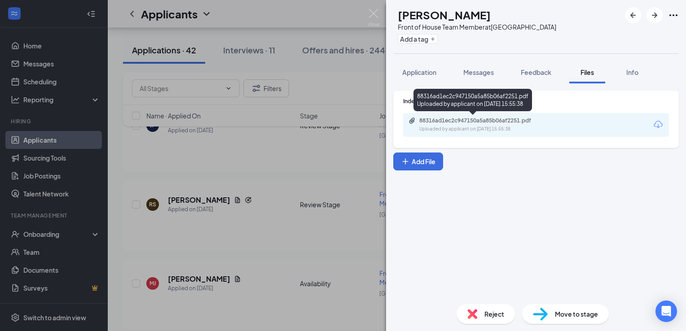
click at [494, 125] on div "88316ad1ec2c947150a5a85b06af2251.pdf Uploaded by applicant on Aug 25, 2025 at 1…" at bounding box center [481, 125] width 145 height 16
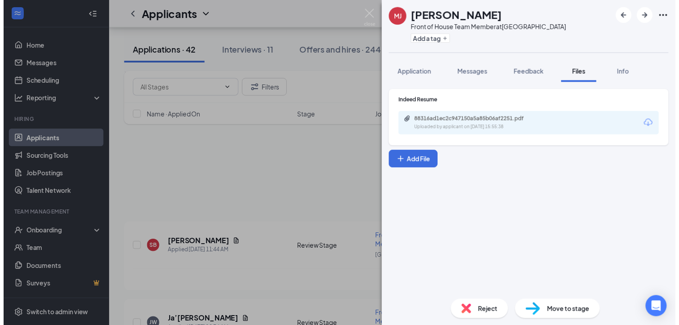
scroll to position [449, 0]
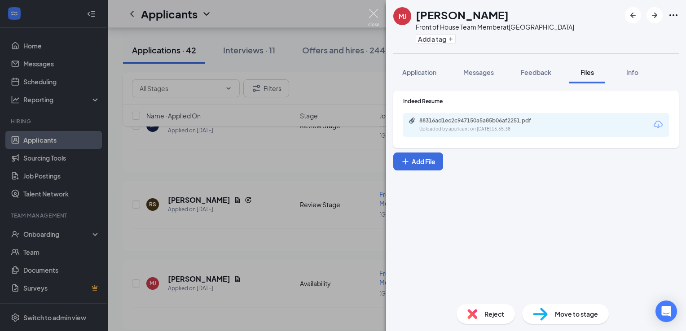
click at [371, 15] on img at bounding box center [373, 18] width 11 height 18
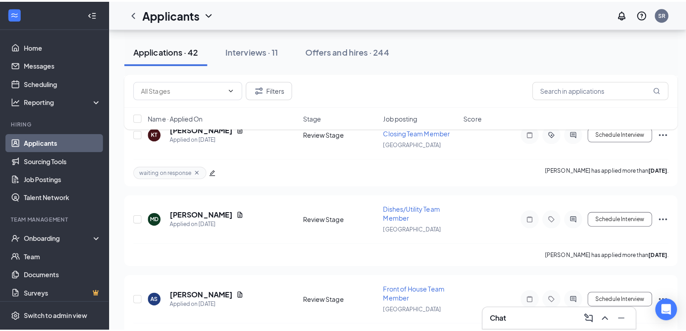
scroll to position [718, 0]
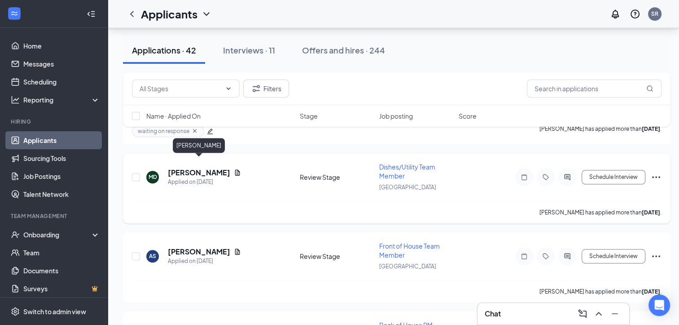
click at [215, 167] on h5 "[PERSON_NAME]" at bounding box center [199, 172] width 62 height 10
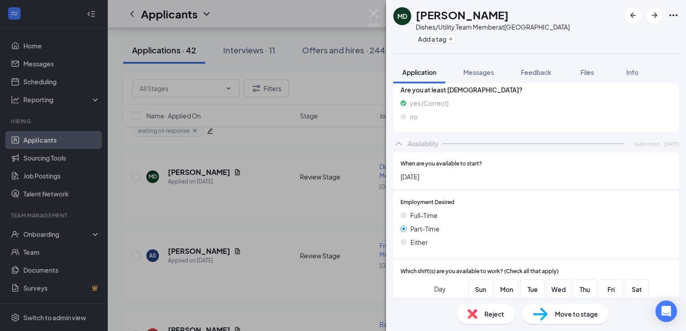
scroll to position [359, 0]
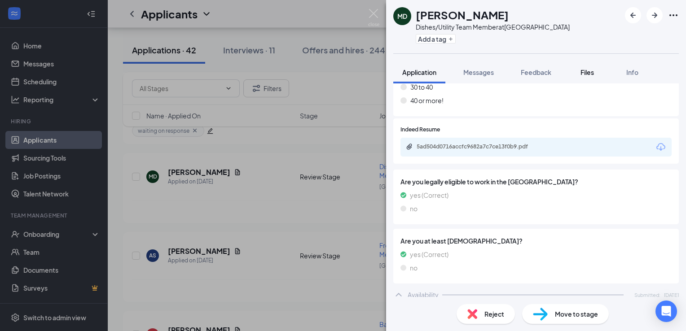
click at [586, 68] on span "Files" at bounding box center [586, 72] width 13 height 8
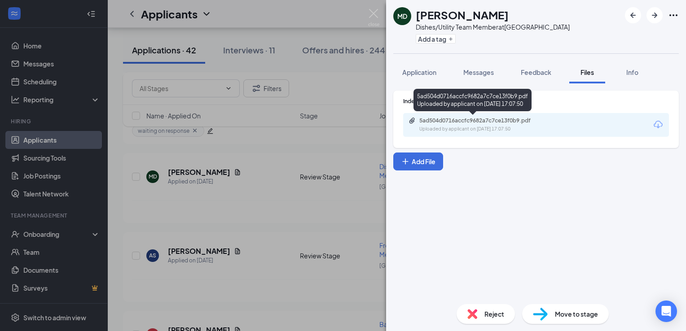
click at [481, 119] on div "5ad504d0716accfc9682a7c7ce13f0b9.pdf" at bounding box center [482, 120] width 126 height 7
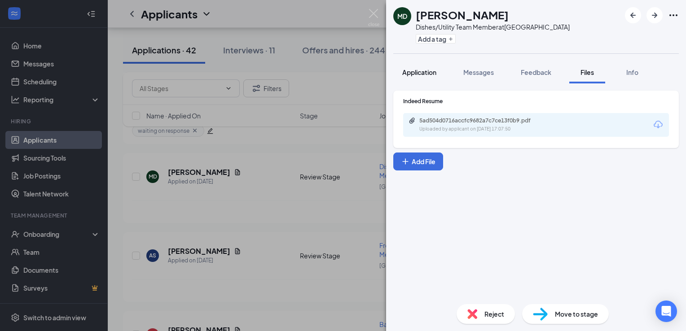
click at [415, 76] on span "Application" at bounding box center [419, 72] width 34 height 8
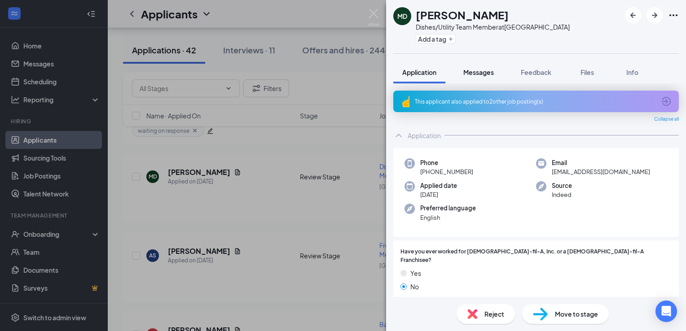
click at [470, 71] on span "Messages" at bounding box center [478, 72] width 31 height 8
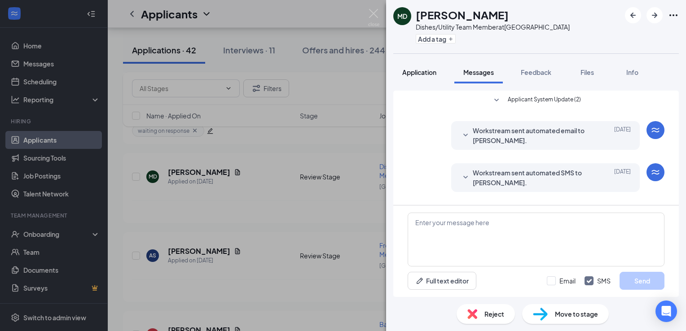
scroll to position [106, 0]
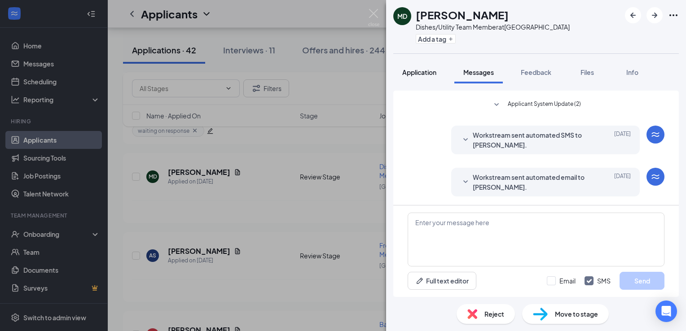
click at [423, 75] on span "Application" at bounding box center [419, 72] width 34 height 8
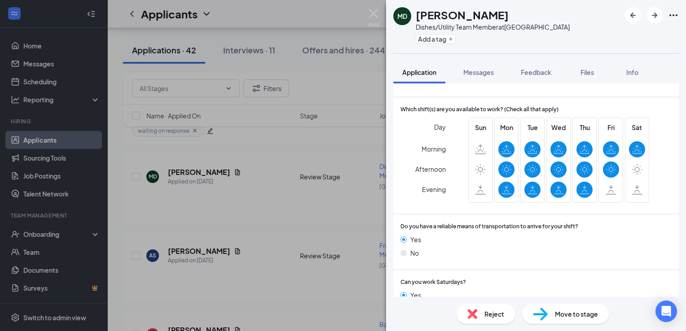
scroll to position [702, 0]
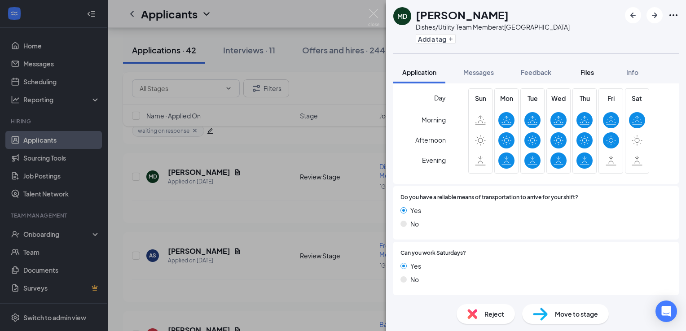
click at [587, 68] on div "Files" at bounding box center [587, 72] width 18 height 9
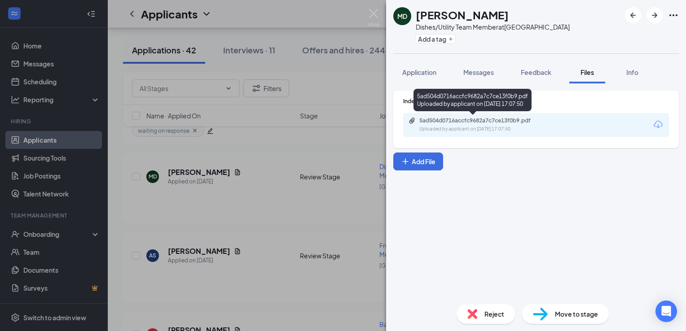
click at [450, 127] on div "Uploaded by applicant on Aug 20, 2025 at 17:07:50" at bounding box center [486, 129] width 135 height 7
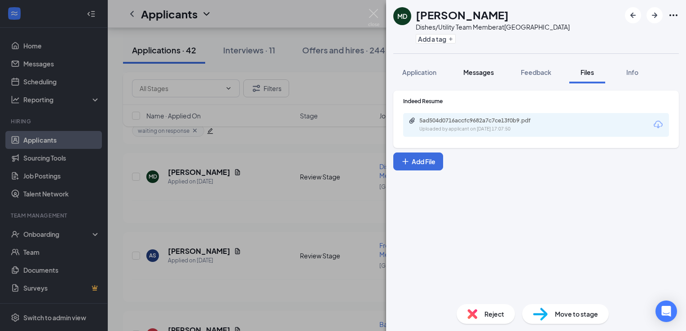
click at [487, 63] on button "Messages" at bounding box center [478, 72] width 48 height 22
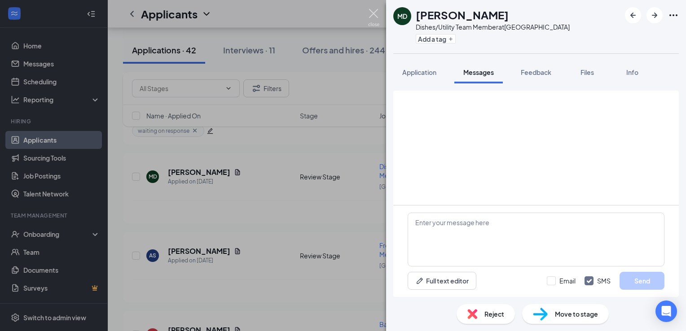
click at [377, 11] on img at bounding box center [373, 18] width 11 height 18
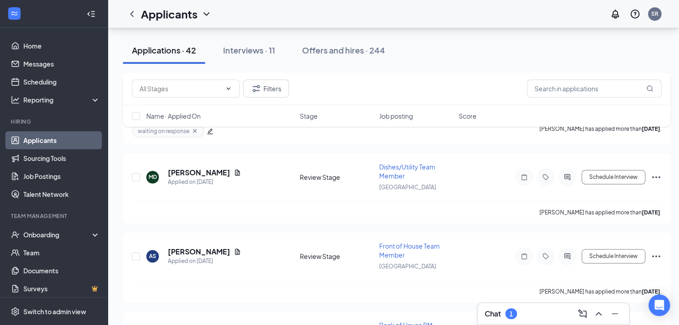
click at [503, 308] on div "Chat 1" at bounding box center [553, 313] width 137 height 14
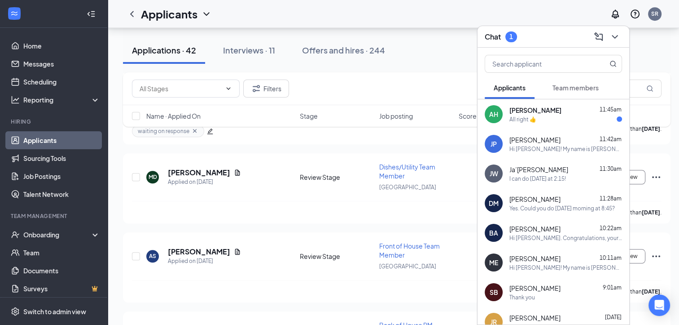
click at [530, 117] on div "All right 👍" at bounding box center [523, 119] width 27 height 8
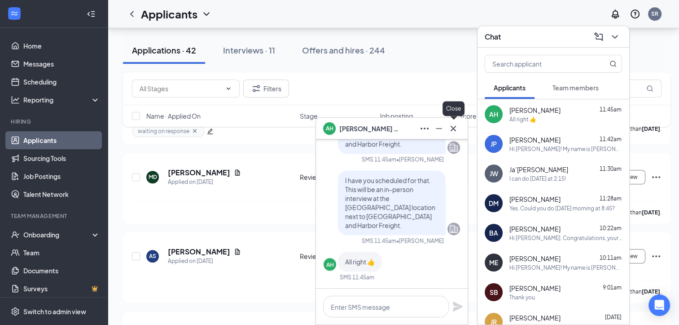
click at [456, 127] on icon "Cross" at bounding box center [453, 128] width 11 height 11
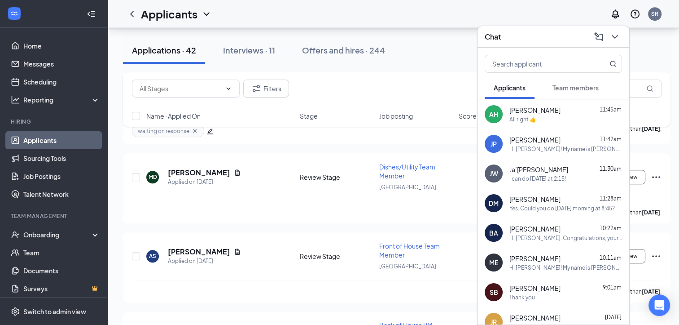
click at [539, 175] on div "I can do Thursday at 2:15!" at bounding box center [538, 179] width 57 height 8
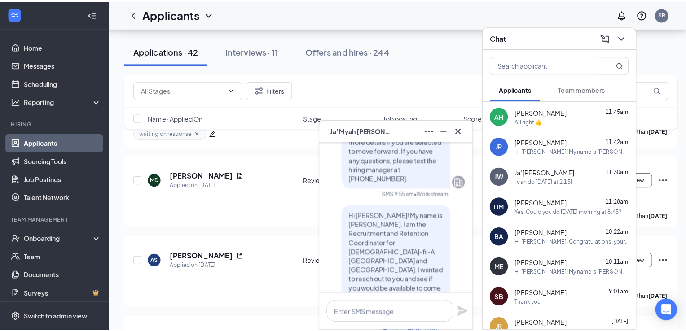
scroll to position [-269, 0]
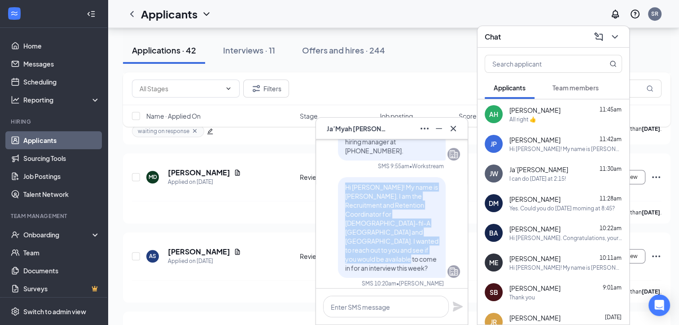
drag, startPoint x: 338, startPoint y: 202, endPoint x: 431, endPoint y: 264, distance: 111.6
click at [431, 264] on p "Hi Ja'Myah! My name is Sara. I am the Recruitment and Retention Coordinator for…" at bounding box center [391, 227] width 93 height 90
copy span "Hi Ja'Myah! My name is Sara. I am the Recruitment and Retention Coordinator for…"
drag, startPoint x: 453, startPoint y: 128, endPoint x: 474, endPoint y: 94, distance: 40.5
click at [453, 125] on icon "Cross" at bounding box center [453, 128] width 11 height 11
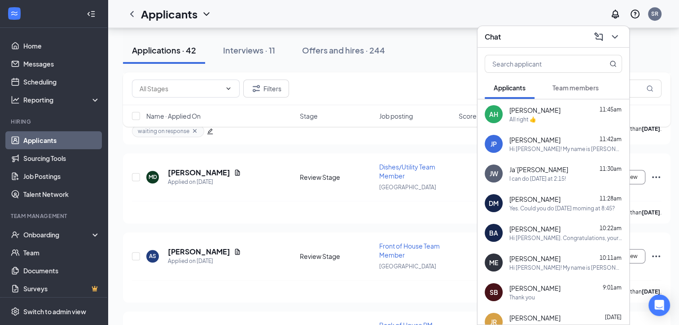
click at [500, 35] on h3 "Chat" at bounding box center [493, 37] width 16 height 10
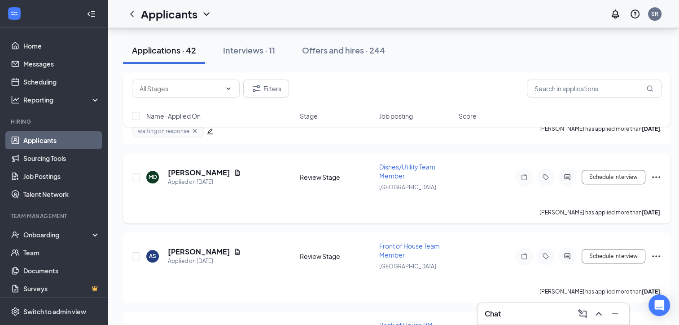
click at [564, 173] on icon "ActiveChat" at bounding box center [567, 176] width 11 height 7
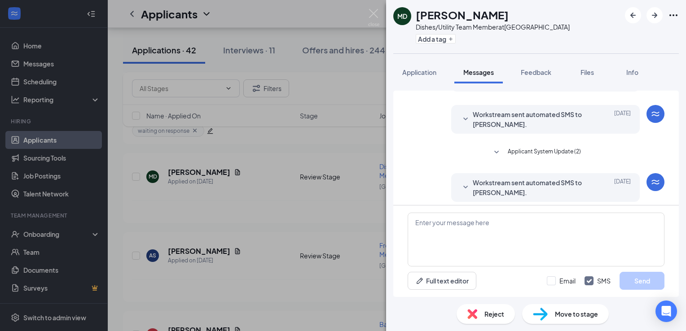
scroll to position [106, 0]
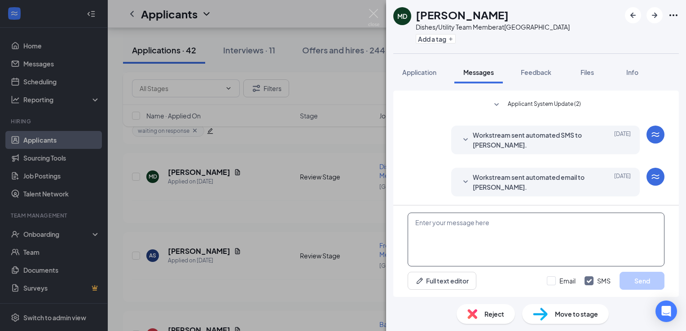
click at [488, 248] on textarea at bounding box center [536, 240] width 257 height 54
paste textarea "Hi Ja'Myah! My name is Sara. I am the Recruitment and Retention Coordinator for…"
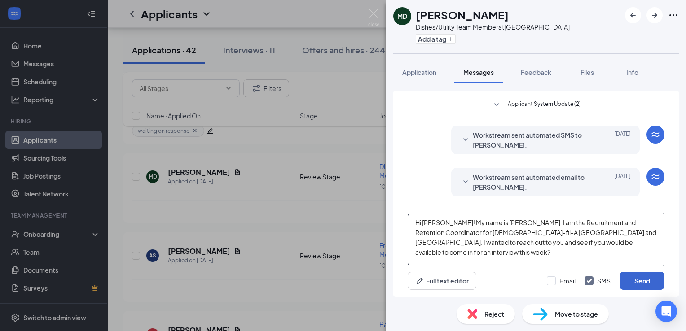
type textarea "Hi Michelle! My name is Sara. I am the Recruitment and Retention Coordinator fo…"
drag, startPoint x: 642, startPoint y: 279, endPoint x: 568, endPoint y: 198, distance: 110.3
click at [642, 278] on button "Send" at bounding box center [642, 281] width 45 height 18
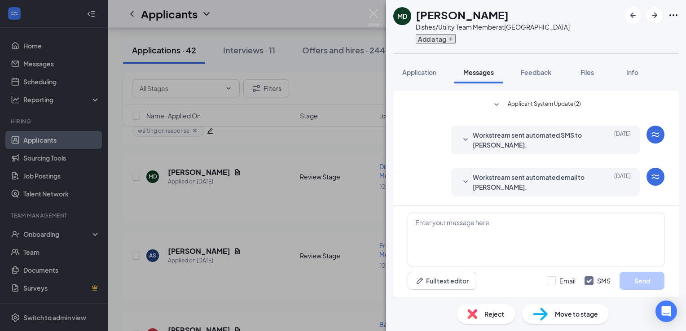
click at [441, 41] on button "Add a tag" at bounding box center [436, 38] width 40 height 9
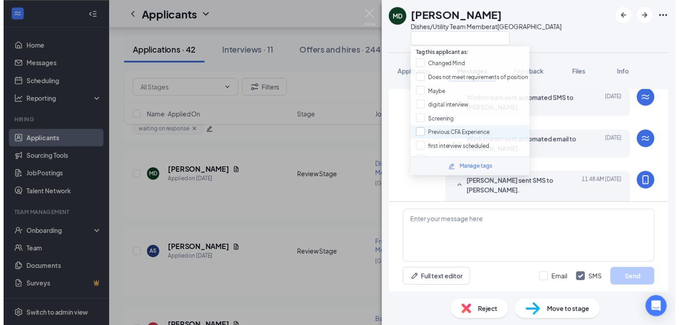
scroll to position [203, 0]
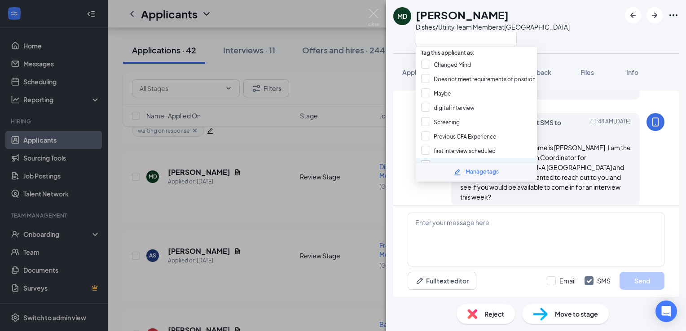
click at [463, 160] on input "waiting on response" at bounding box center [453, 165] width 64 height 10
checkbox input "true"
click at [356, 18] on div "MD Michelle Doughty Dishes/Utility Team Member at Northport West Application Me…" at bounding box center [343, 165] width 686 height 331
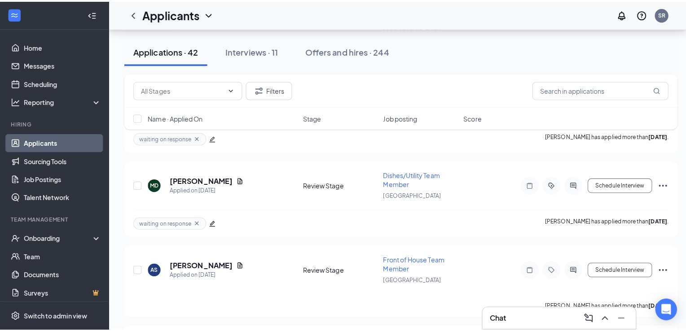
scroll to position [718, 0]
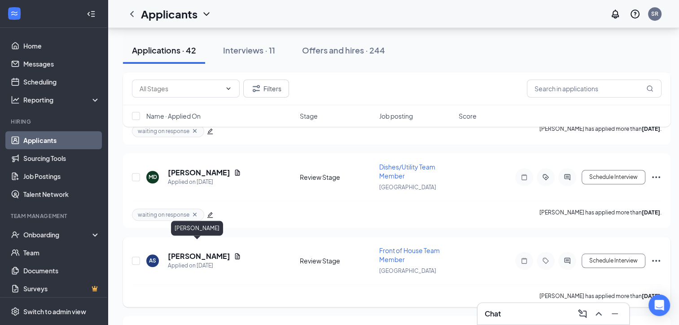
click at [178, 251] on h5 "[PERSON_NAME]" at bounding box center [199, 256] width 62 height 10
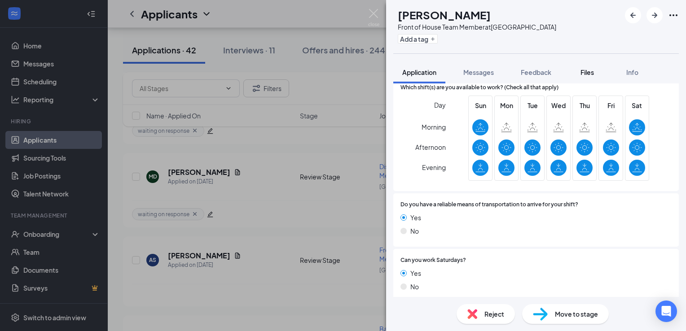
scroll to position [673, 0]
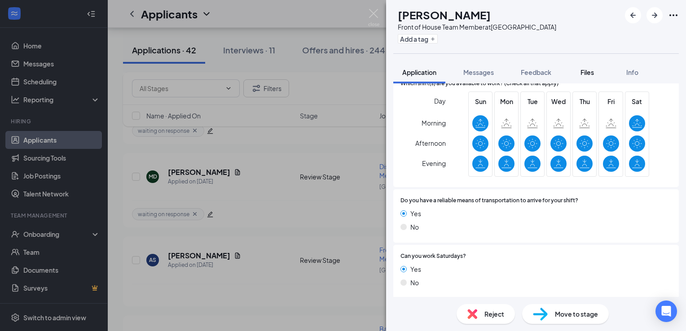
click at [589, 70] on span "Files" at bounding box center [586, 72] width 13 height 8
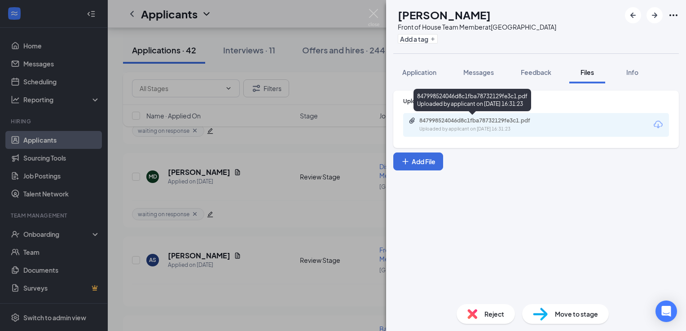
drag, startPoint x: 451, startPoint y: 119, endPoint x: 454, endPoint y: 124, distance: 6.1
click at [454, 124] on div "847998524046d8c1fba78732129fe3c1.pdf Uploaded by applicant on [DATE] 16:31:23" at bounding box center [481, 125] width 145 height 16
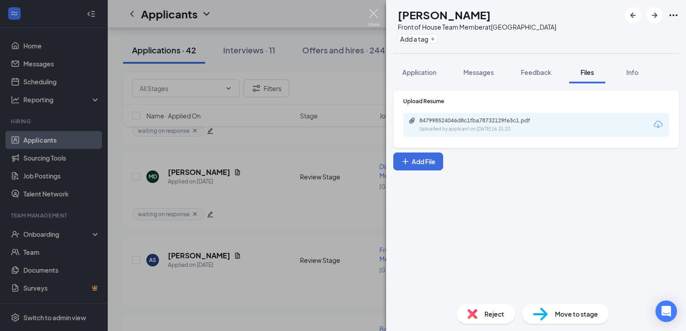
click at [372, 14] on img at bounding box center [373, 18] width 11 height 18
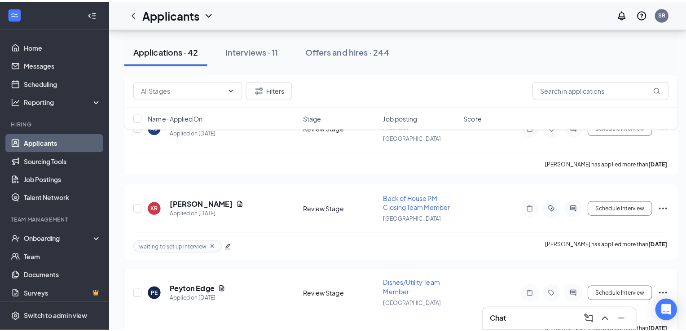
scroll to position [943, 0]
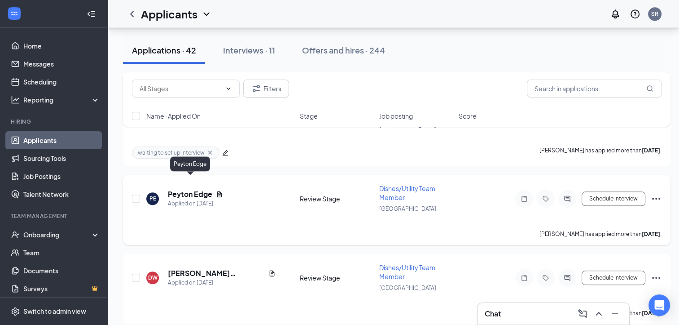
click at [193, 189] on h5 "Peyton Edge" at bounding box center [190, 194] width 44 height 10
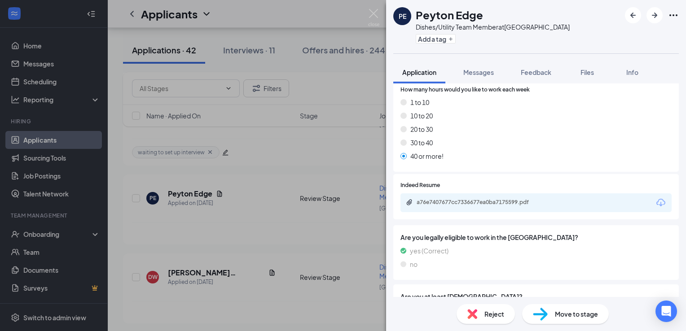
scroll to position [314, 0]
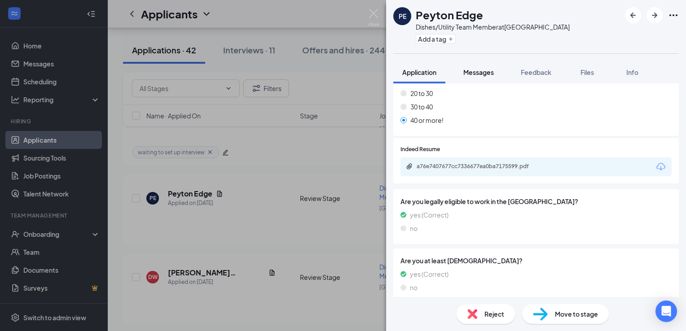
click at [481, 75] on span "Messages" at bounding box center [478, 72] width 31 height 8
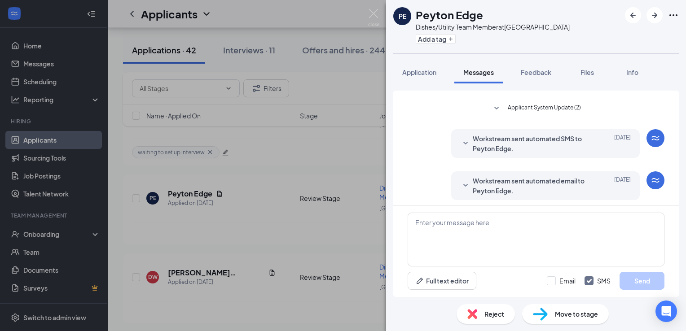
scroll to position [106, 0]
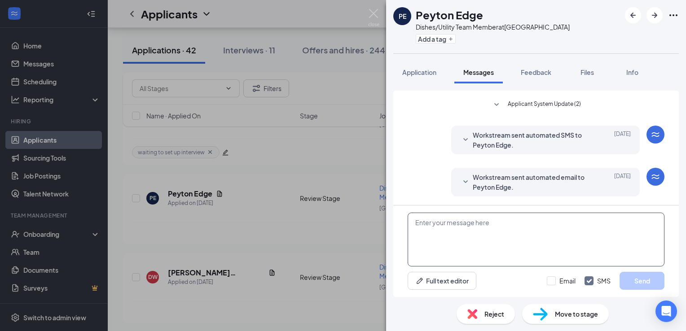
click at [501, 225] on textarea at bounding box center [536, 240] width 257 height 54
paste textarea "Hi Ja'Myah! My name is Sara. I am the Recruitment and Retention Coordinator for…"
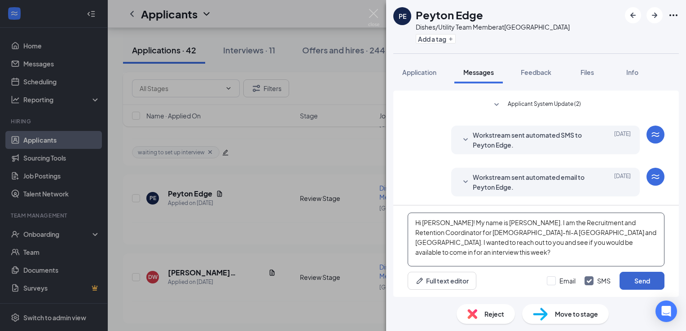
type textarea "Hi Peyton! My name is Sara. I am the Recruitment and Retention Coordinator for …"
click at [627, 278] on button "Send" at bounding box center [642, 281] width 45 height 18
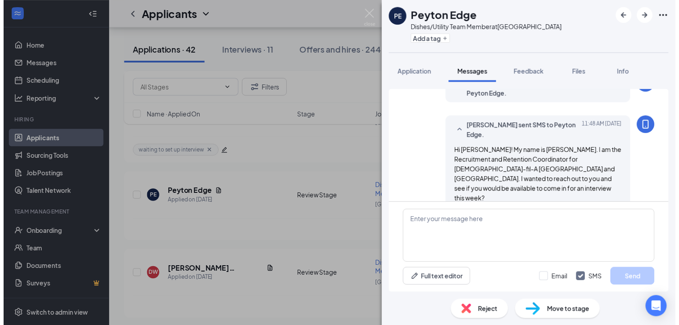
scroll to position [203, 0]
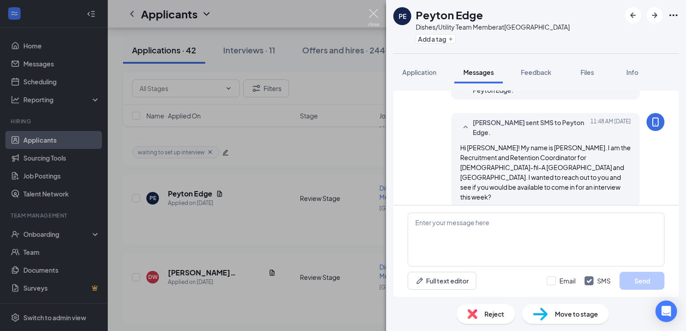
click at [375, 17] on img at bounding box center [373, 18] width 11 height 18
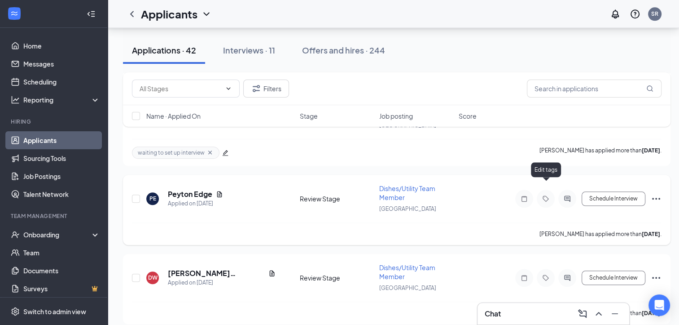
click at [541, 195] on icon "Tag" at bounding box center [545, 198] width 11 height 7
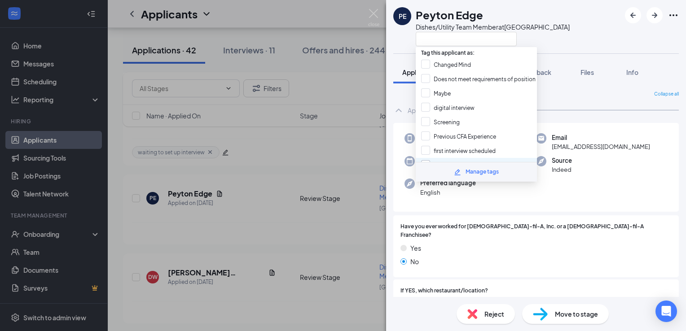
click at [458, 160] on input "waiting on response" at bounding box center [453, 165] width 64 height 10
checkbox input "true"
click at [373, 15] on img at bounding box center [373, 18] width 11 height 18
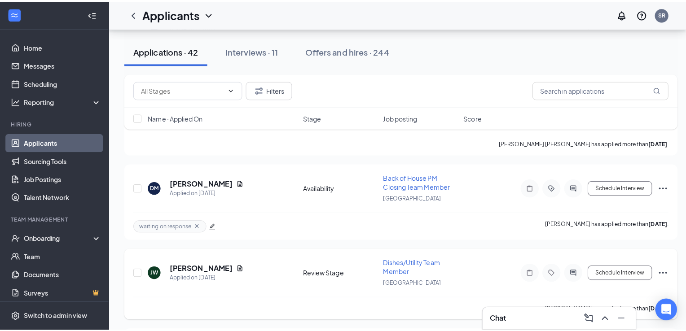
scroll to position [1167, 0]
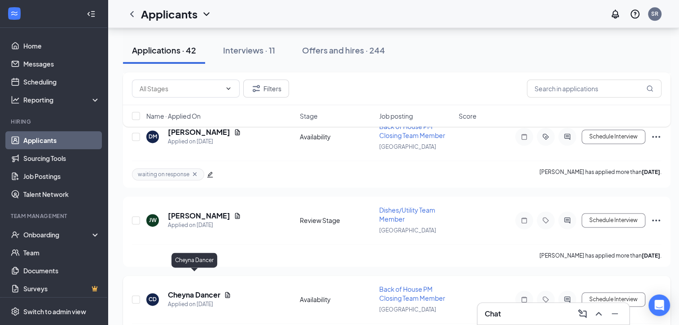
click at [215, 290] on h5 "Cheyna Dancer" at bounding box center [194, 295] width 53 height 10
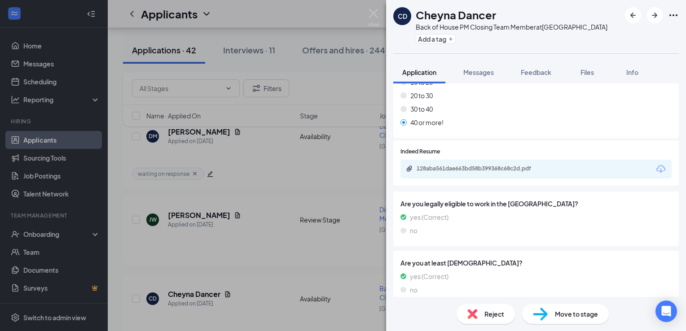
scroll to position [350, 0]
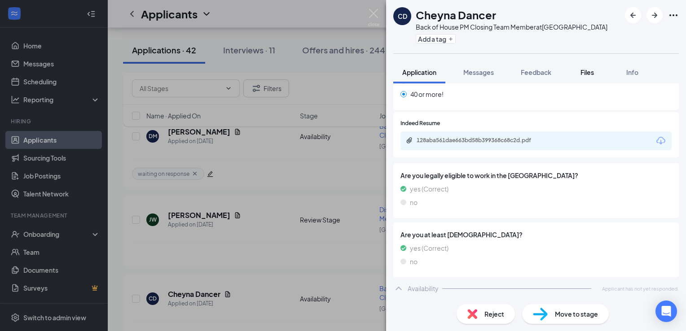
click at [584, 64] on button "Files" at bounding box center [587, 72] width 36 height 22
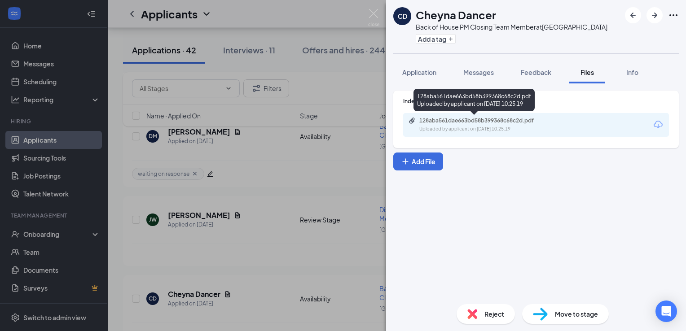
click at [470, 132] on div "Uploaded by applicant on Aug 19, 2025 at 10:25:19" at bounding box center [486, 129] width 135 height 7
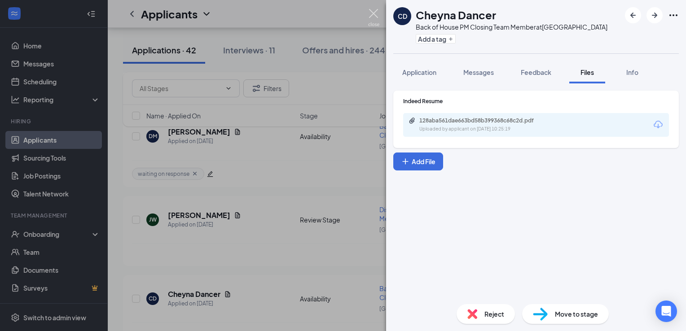
click at [373, 13] on img at bounding box center [373, 18] width 11 height 18
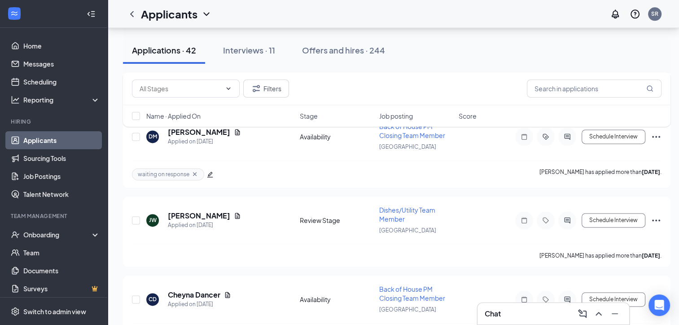
click at [519, 311] on div "Chat" at bounding box center [553, 313] width 137 height 14
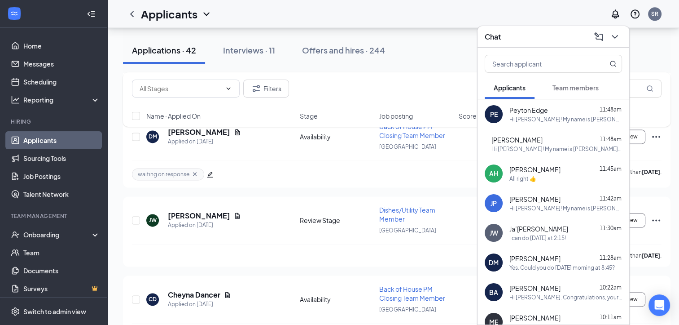
click at [550, 206] on div "Hi Jaelyn! My name is Sara. I am the Recruitment and Retention Coordinator for …" at bounding box center [566, 208] width 113 height 8
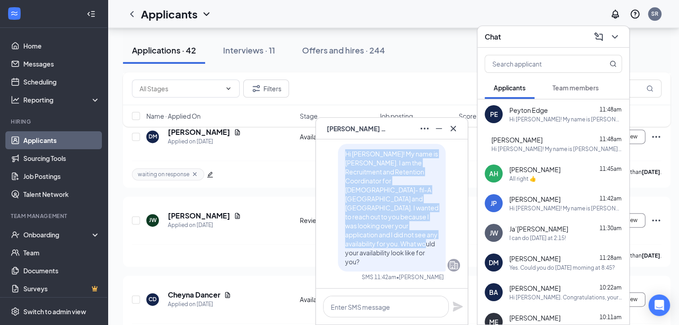
drag, startPoint x: 337, startPoint y: 179, endPoint x: 429, endPoint y: 265, distance: 126.4
click at [429, 265] on div "Hi Jaelyn! My name is Sara. I am the Recruitment and Retention Coordinator for …" at bounding box center [392, 207] width 108 height 127
copy span "Hi Jaelyn! My name is Sara. I am the Recruitment and Retention Coordinator for …"
click at [456, 125] on icon "Cross" at bounding box center [453, 128] width 11 height 11
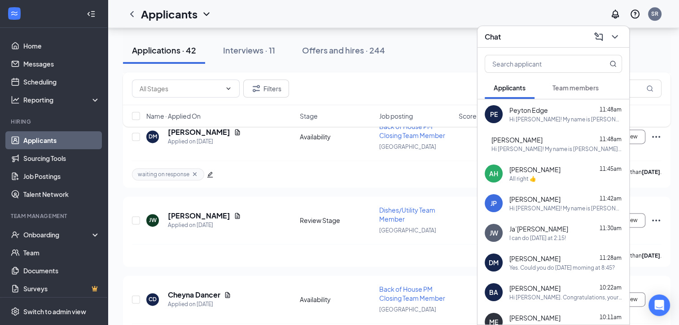
click at [524, 36] on div "Chat" at bounding box center [553, 37] width 137 height 14
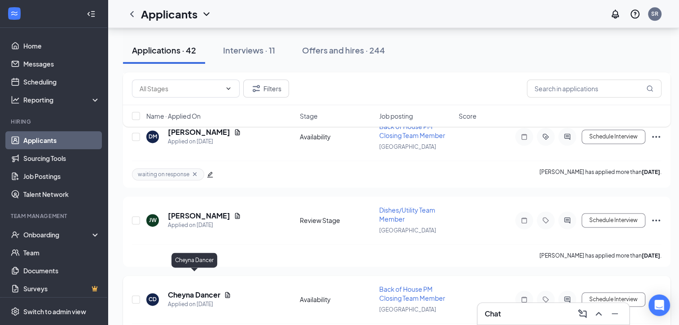
click at [207, 290] on h5 "Cheyna Dancer" at bounding box center [194, 295] width 53 height 10
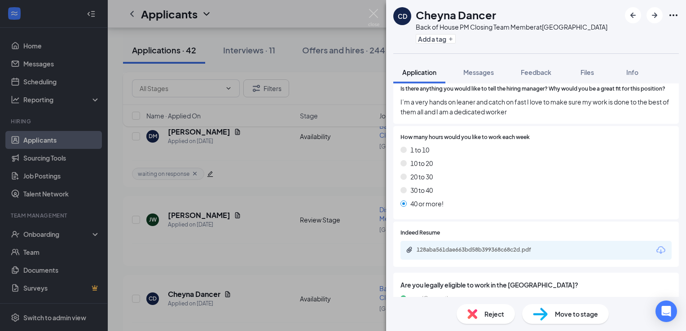
scroll to position [314, 0]
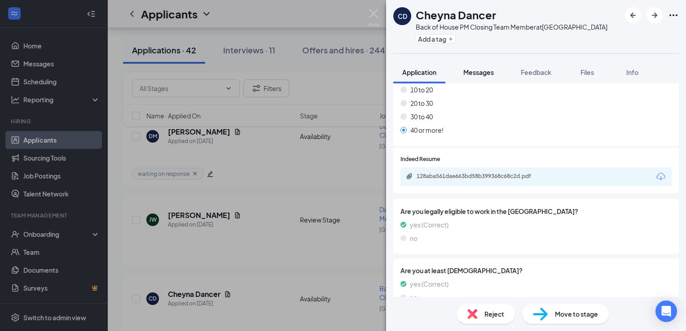
click at [479, 75] on span "Messages" at bounding box center [478, 72] width 31 height 8
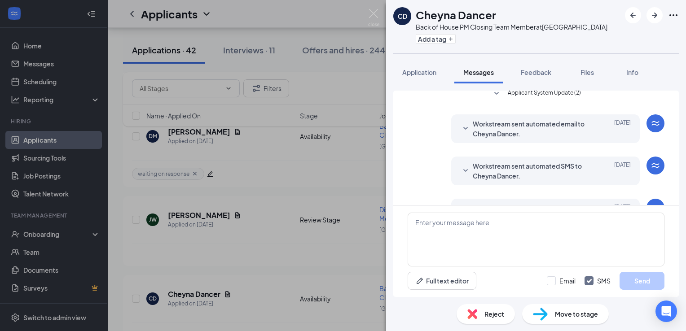
scroll to position [80, 0]
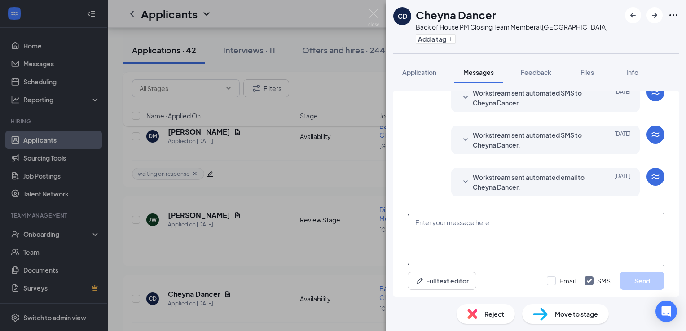
paste textarea "Hi Jaelyn! My name is Sara. I am the Recruitment and Retention Coordinator for …"
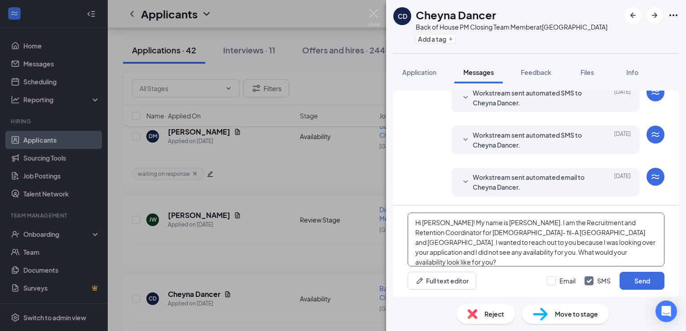
click at [441, 225] on textarea "Hi Jaelyn! My name is Sara. I am the Recruitment and Retention Coordinator for …" at bounding box center [536, 240] width 257 height 54
type textarea "Hi Cheyna! My name is Sara. I am the Recruitment and Retention Coordinator for …"
click at [630, 282] on button "Send" at bounding box center [642, 281] width 45 height 18
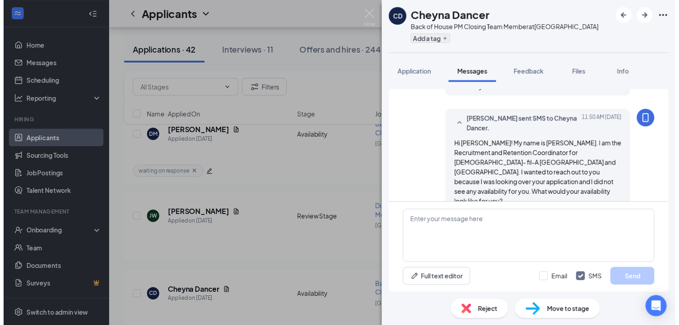
scroll to position [187, 0]
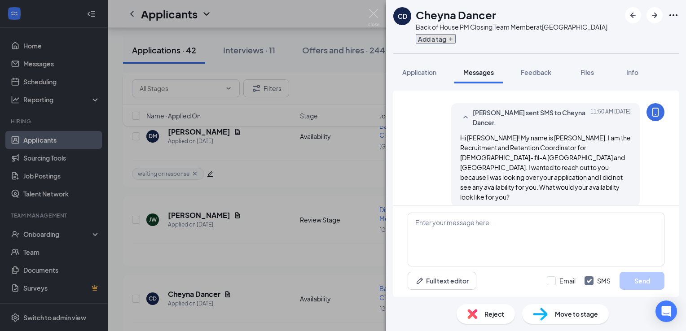
click at [436, 40] on button "Add a tag" at bounding box center [436, 38] width 40 height 9
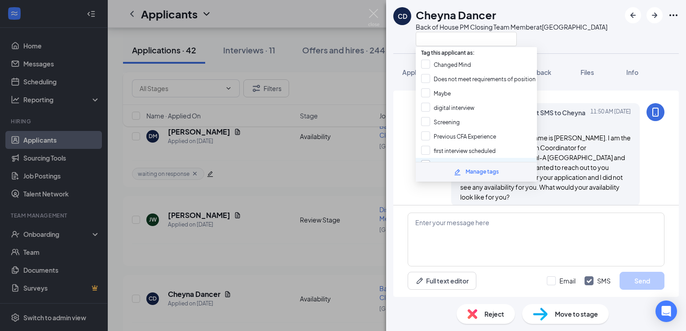
click at [455, 160] on input "waiting on response" at bounding box center [453, 165] width 64 height 10
checkbox input "true"
click at [375, 13] on img at bounding box center [373, 18] width 11 height 18
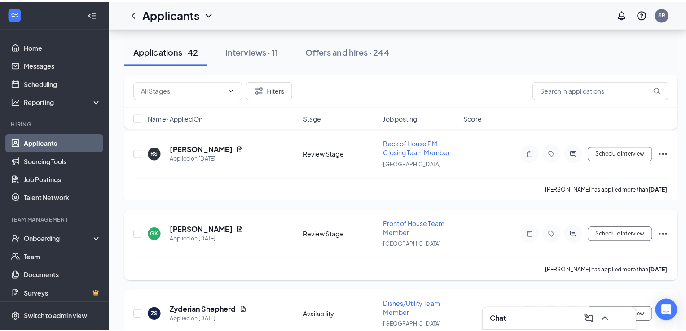
scroll to position [1571, 0]
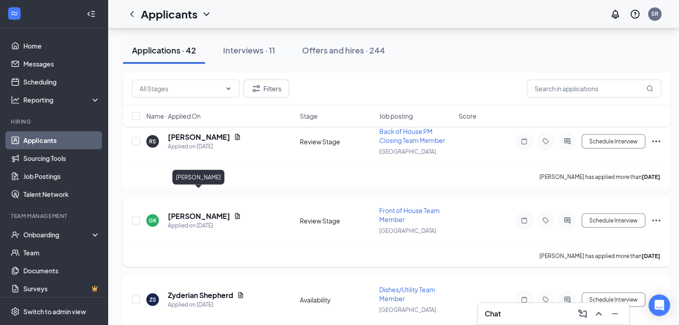
click at [209, 211] on h5 "[PERSON_NAME]" at bounding box center [199, 216] width 62 height 10
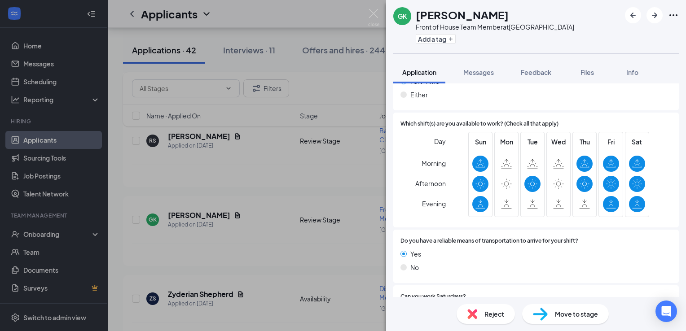
scroll to position [673, 0]
click at [600, 68] on button "Files" at bounding box center [587, 72] width 36 height 22
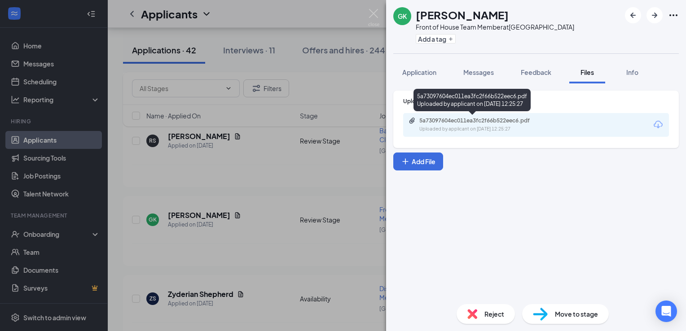
click at [493, 127] on div "Uploaded by applicant on Aug 18, 2025 at 12:25:27" at bounding box center [486, 129] width 135 height 7
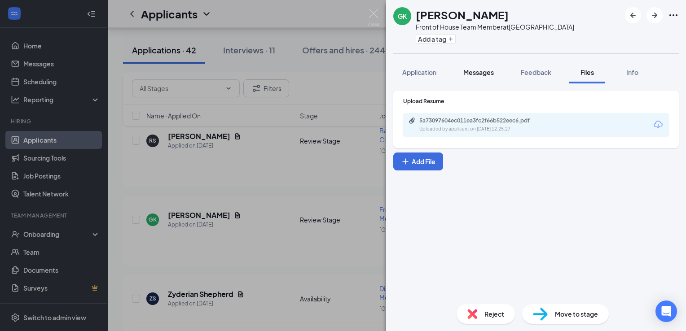
click at [487, 71] on span "Messages" at bounding box center [478, 72] width 31 height 8
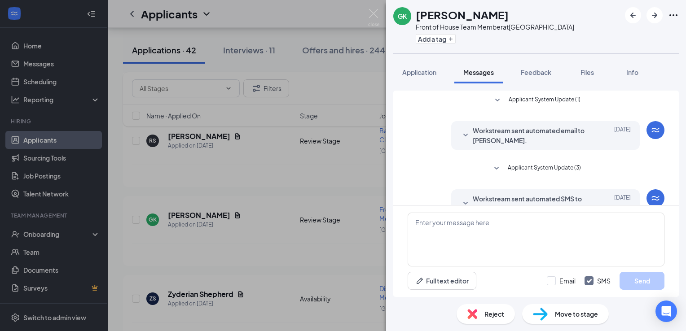
scroll to position [64, 0]
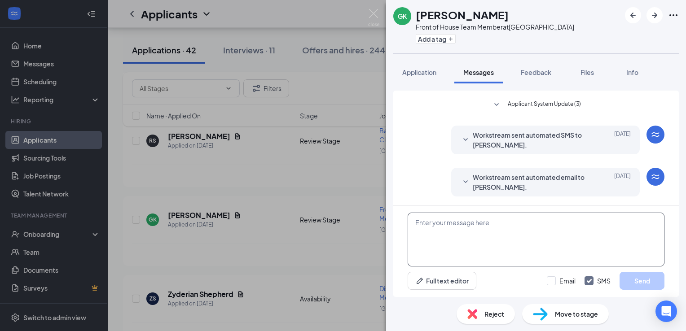
click at [473, 228] on textarea at bounding box center [536, 240] width 257 height 54
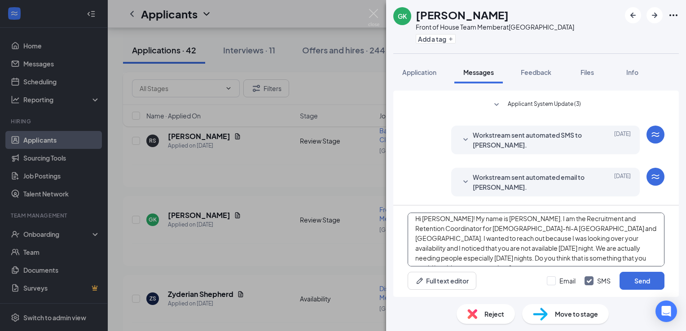
scroll to position [5, 0]
type textarea "Hi Giovanna! My name is Sara. I am the Recruitment and Retention Coordinator fo…"
click at [629, 276] on button "Send" at bounding box center [642, 281] width 45 height 18
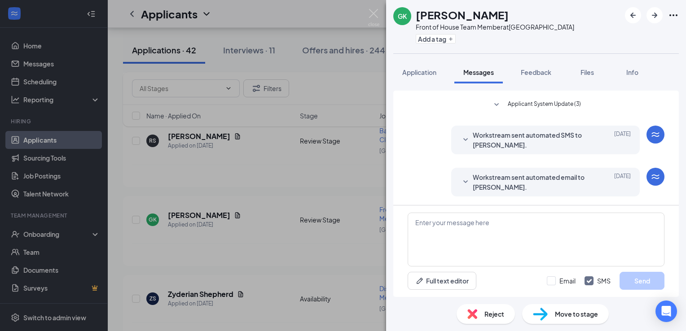
scroll to position [0, 0]
click at [448, 37] on icon "Plus" at bounding box center [450, 38] width 5 height 5
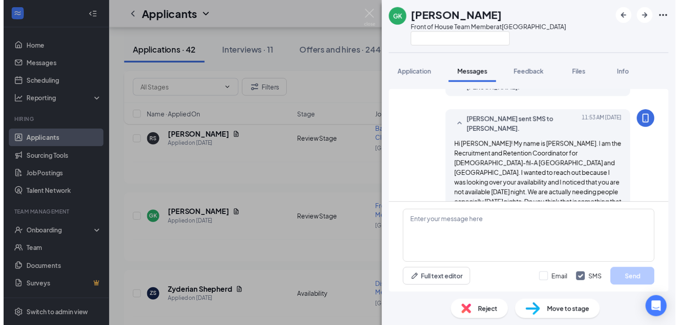
scroll to position [180, 0]
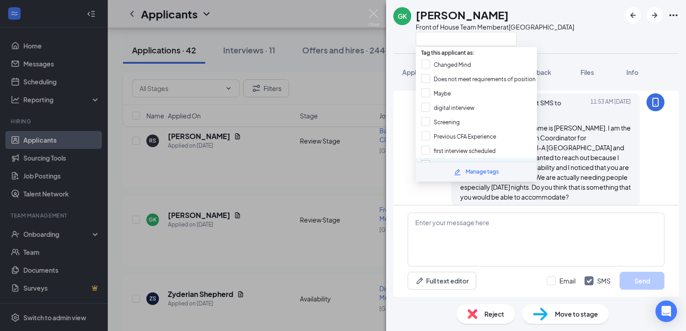
click at [467, 160] on input "waiting on response" at bounding box center [453, 165] width 64 height 10
checkbox input "true"
click at [374, 16] on img at bounding box center [373, 18] width 11 height 18
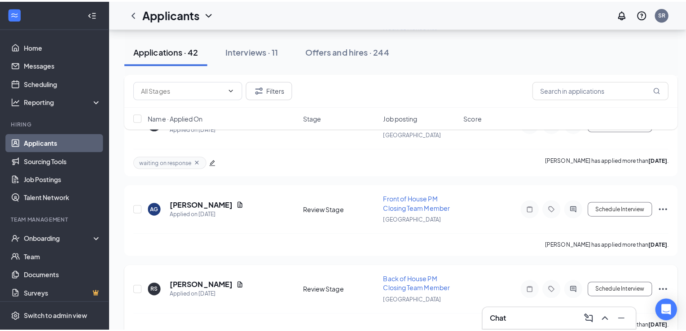
scroll to position [1437, 0]
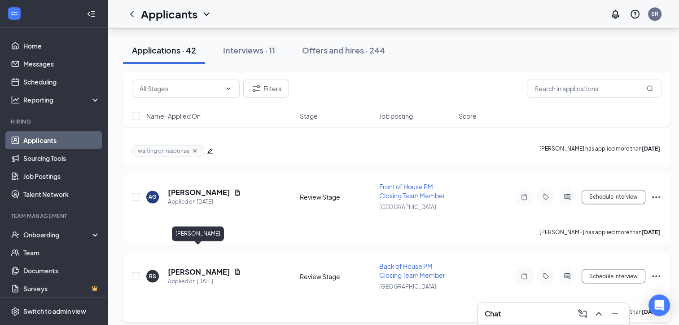
click at [209, 266] on h5 "[PERSON_NAME]" at bounding box center [199, 271] width 62 height 10
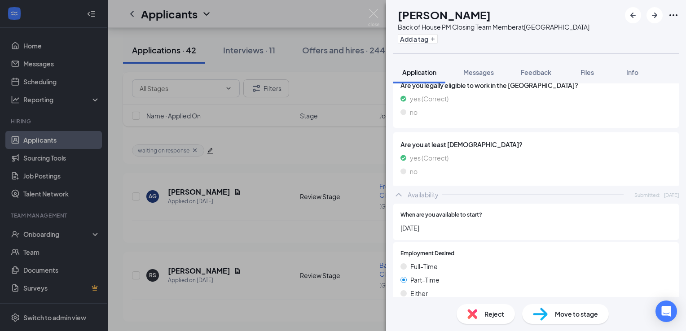
scroll to position [539, 0]
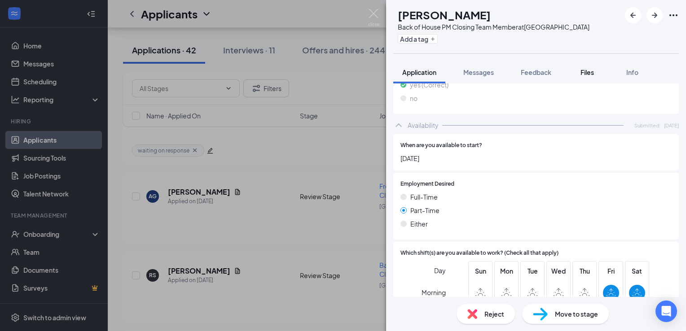
click at [579, 72] on button "Files" at bounding box center [587, 72] width 36 height 22
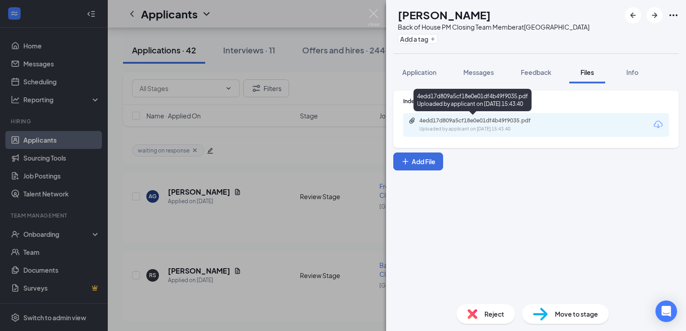
click at [505, 129] on div "Uploaded by applicant on Aug 18, 2025 at 15:43:40" at bounding box center [486, 129] width 135 height 7
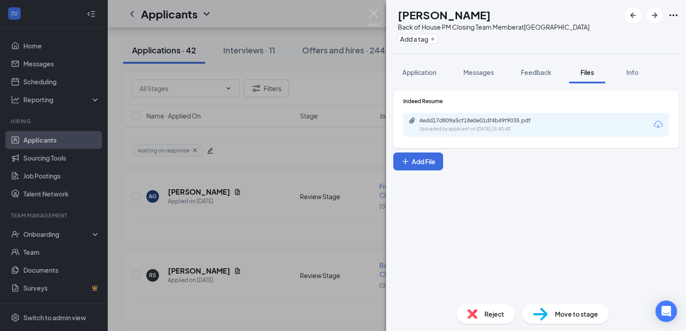
click at [370, 8] on div "RS Rylei Strickland Back of House PM Closing Team Member at Northport Add a tag…" at bounding box center [343, 165] width 686 height 331
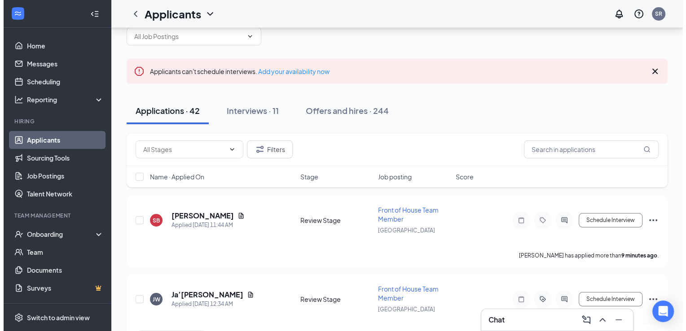
scroll to position [45, 0]
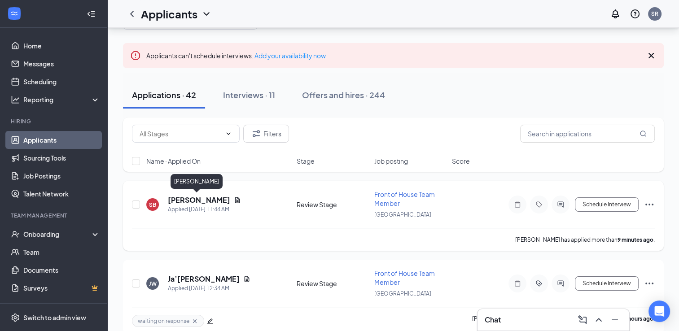
click at [196, 198] on h5 "[PERSON_NAME]" at bounding box center [199, 200] width 62 height 10
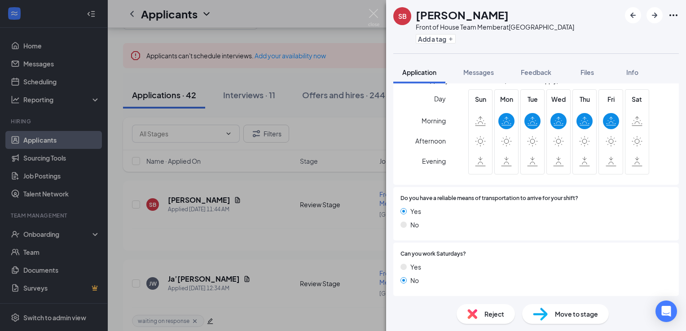
scroll to position [677, 0]
click at [582, 72] on span "Files" at bounding box center [586, 72] width 13 height 8
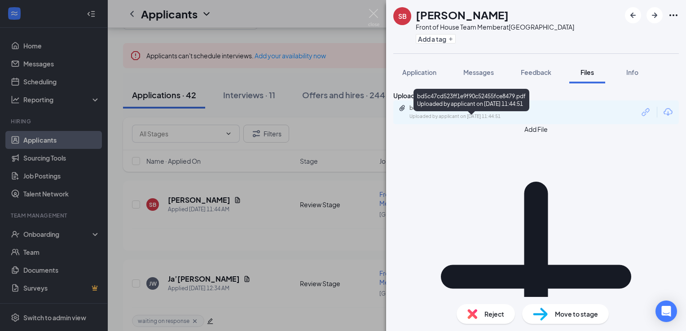
click at [481, 120] on div "Uploaded by applicant on Aug 26, 2025 at 11:44:51" at bounding box center [476, 116] width 135 height 7
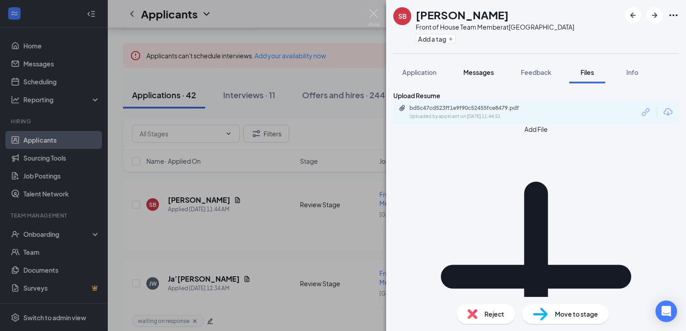
click at [479, 69] on span "Messages" at bounding box center [478, 72] width 31 height 8
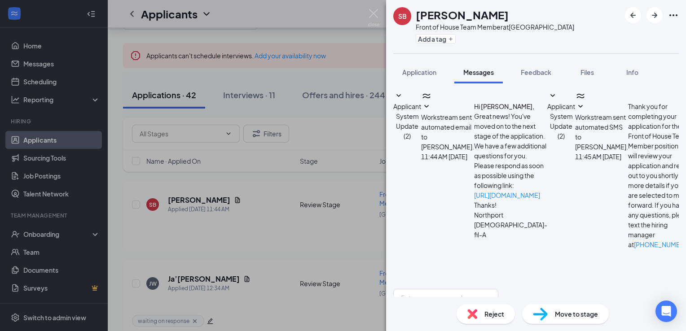
scroll to position [64, 0]
click at [498, 289] on textarea at bounding box center [445, 316] width 105 height 54
click at [489, 289] on textarea "Hi Seth! My name is Sara. I am the Recruitment and Retention Coordinator for Ch…" at bounding box center [445, 316] width 105 height 54
type textarea "Hi Seth! My name is Sara. I am the Recruitment and Retention Coordinator for Ch…"
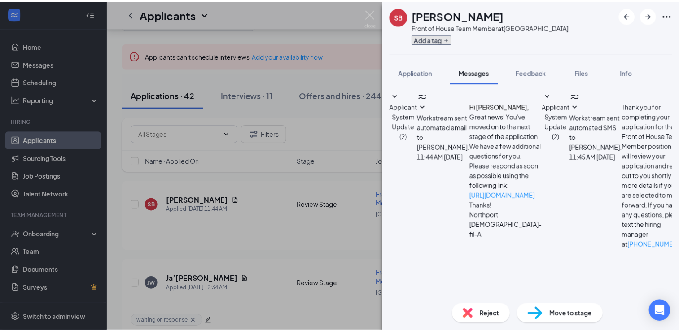
scroll to position [190, 0]
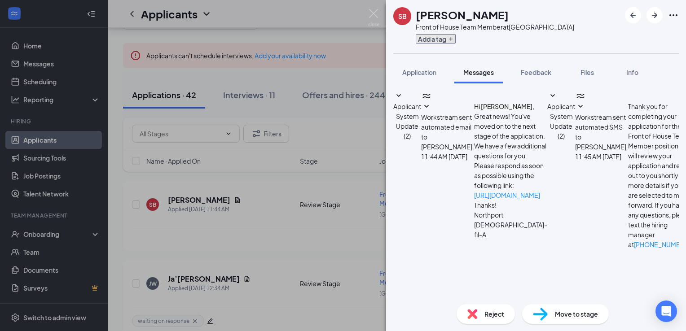
click at [434, 36] on button "Add a tag" at bounding box center [436, 38] width 40 height 9
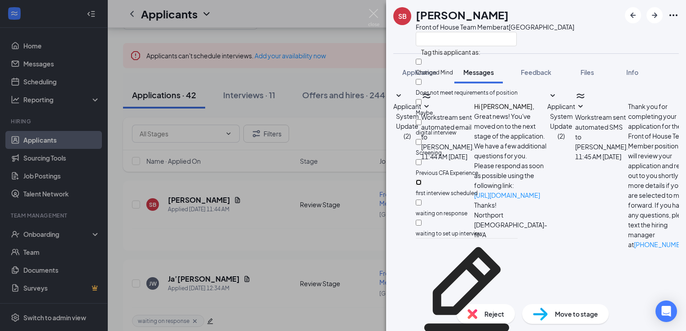
click at [422, 180] on input "first interview scheduled" at bounding box center [419, 183] width 6 height 6
checkbox input "true"
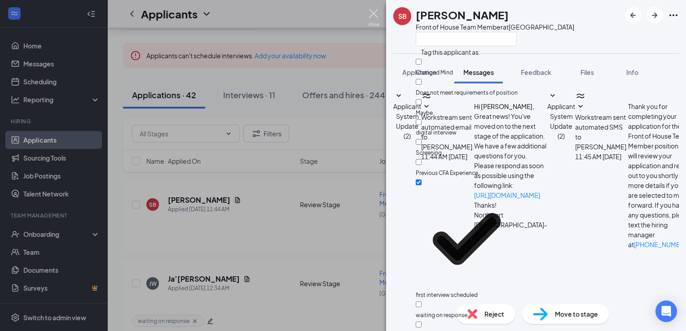
click at [376, 14] on img at bounding box center [373, 18] width 11 height 18
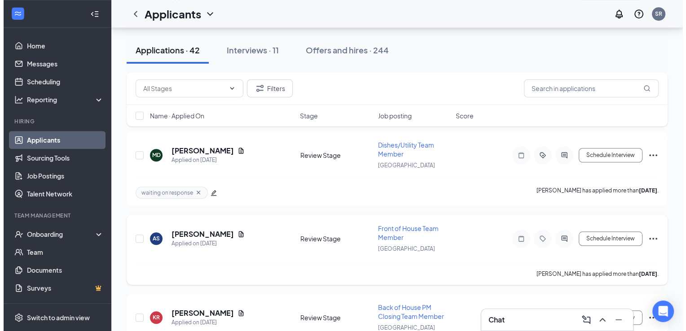
scroll to position [808, 0]
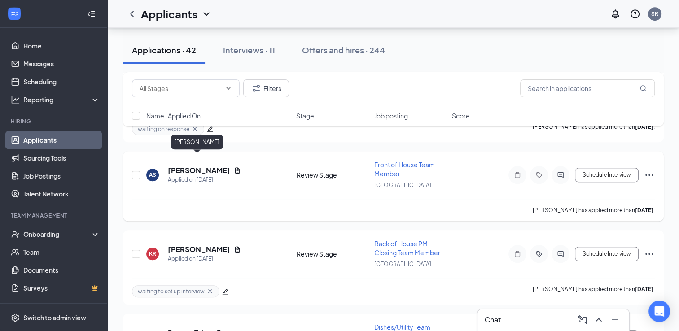
click at [208, 166] on h5 "[PERSON_NAME]" at bounding box center [199, 171] width 62 height 10
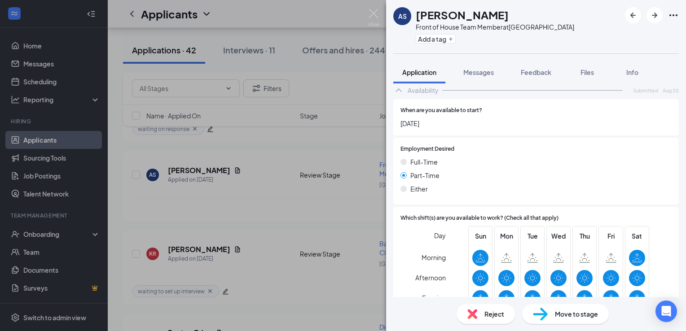
scroll to position [628, 0]
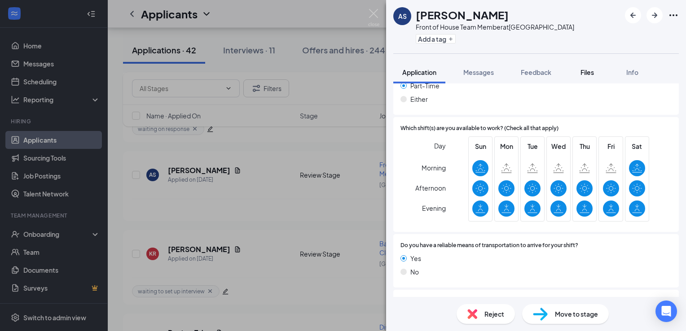
click at [590, 70] on span "Files" at bounding box center [586, 72] width 13 height 8
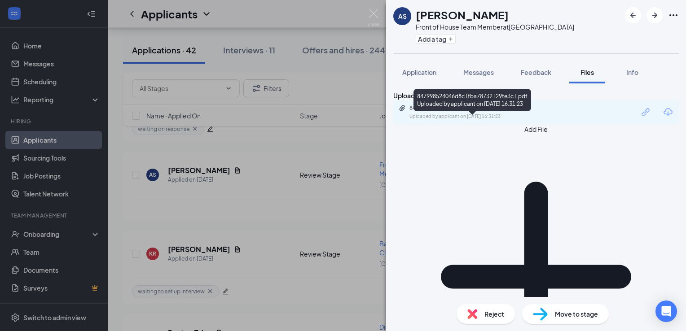
click at [475, 112] on div "847998524046d8c1fba78732129fe3c1.pdf" at bounding box center [472, 108] width 126 height 7
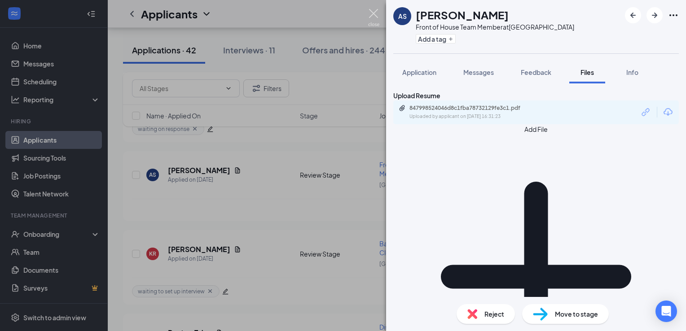
click at [376, 14] on img at bounding box center [373, 18] width 11 height 18
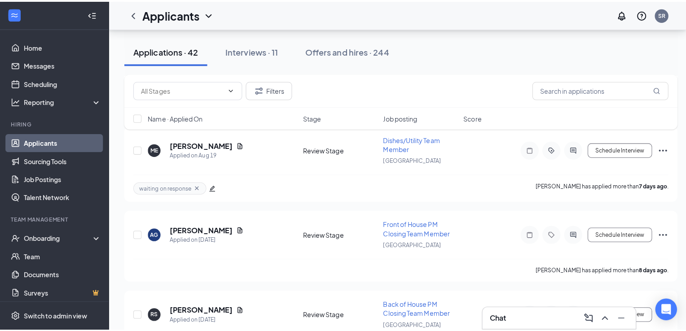
scroll to position [1437, 0]
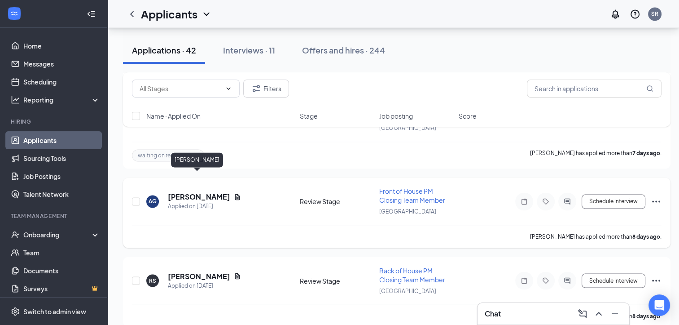
click at [196, 192] on h5 "[PERSON_NAME]" at bounding box center [199, 197] width 62 height 10
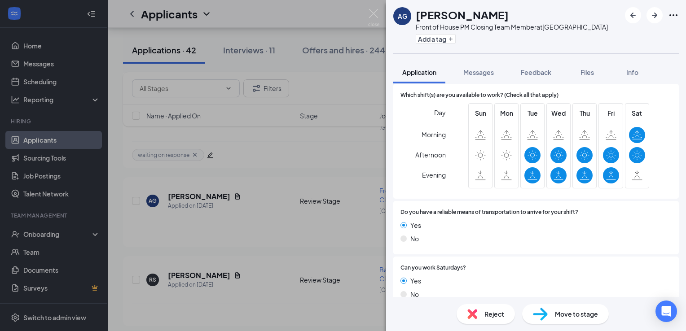
scroll to position [702, 0]
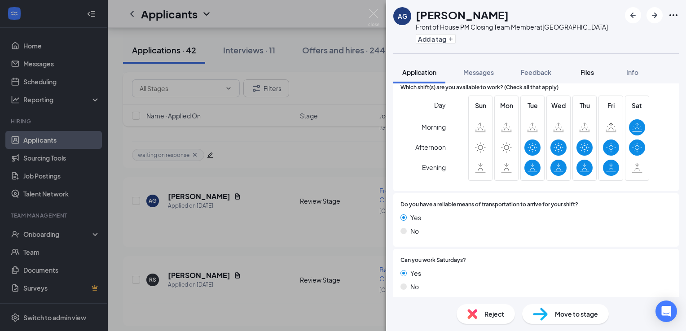
click at [584, 75] on span "Files" at bounding box center [586, 72] width 13 height 8
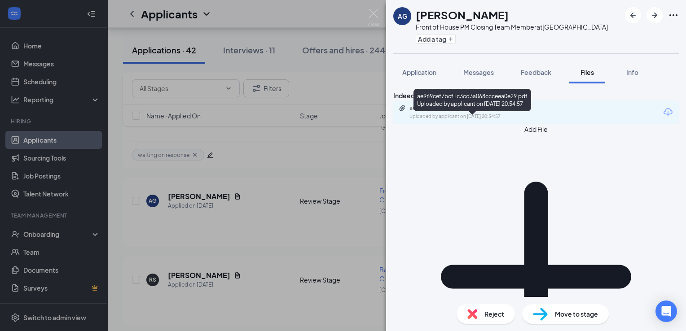
click at [492, 112] on div "ae969cef7bcf1c3cd3a068ccceea0e29.pdf" at bounding box center [472, 108] width 126 height 7
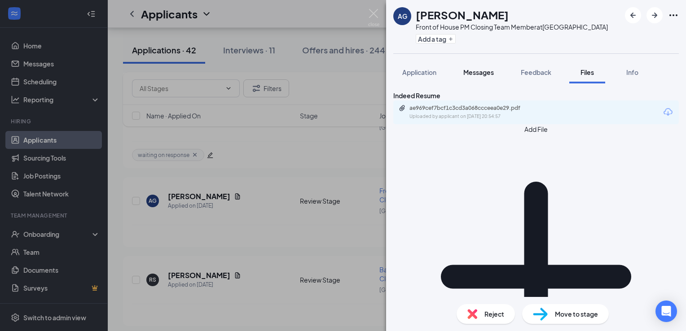
click at [464, 76] on span "Messages" at bounding box center [478, 72] width 31 height 8
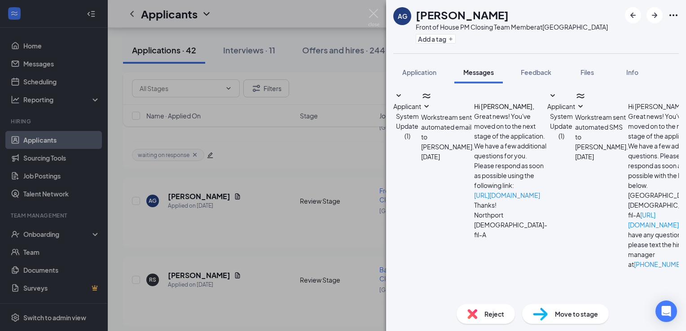
scroll to position [216, 0]
click at [373, 13] on img at bounding box center [373, 18] width 11 height 18
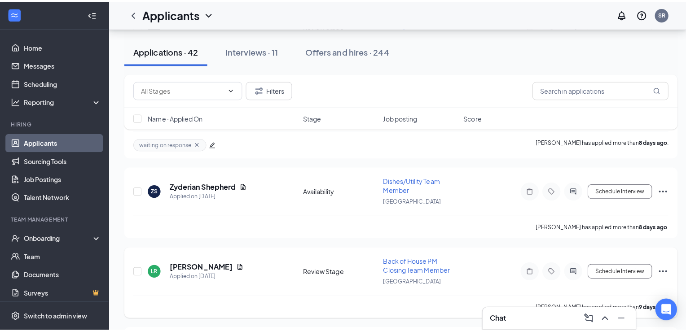
scroll to position [1751, 0]
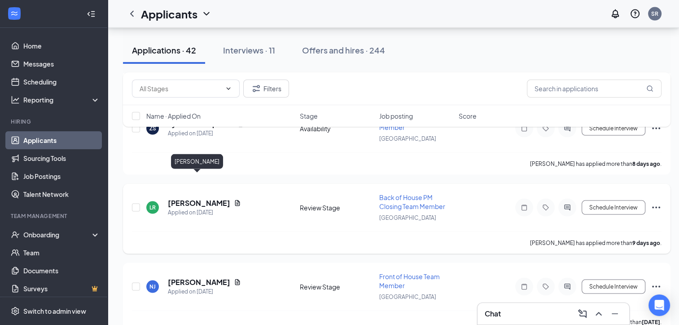
click at [212, 198] on h5 "[PERSON_NAME]" at bounding box center [199, 203] width 62 height 10
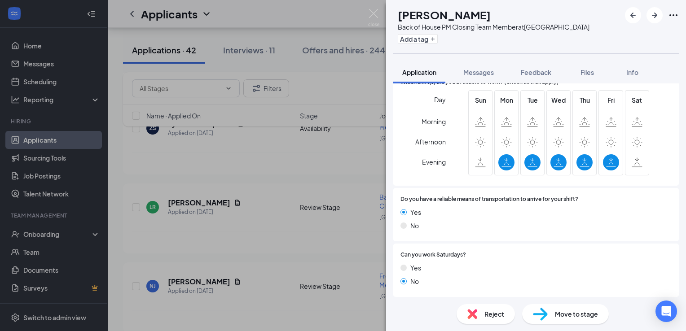
scroll to position [677, 0]
click at [594, 71] on span "Files" at bounding box center [586, 72] width 13 height 8
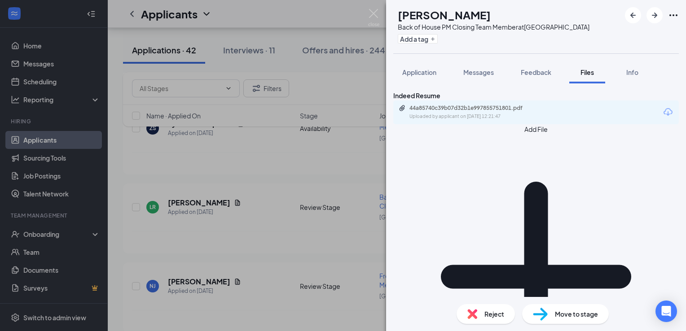
click at [475, 124] on div "44a85740c39b07d32b1e997855751801.pdf Uploaded by applicant on [DATE] 12:21:47" at bounding box center [536, 113] width 286 height 24
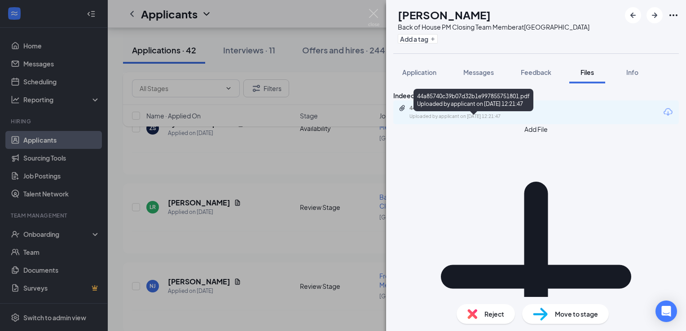
click at [476, 112] on div "44a85740c39b07d32b1e997855751801.pdf" at bounding box center [472, 108] width 126 height 7
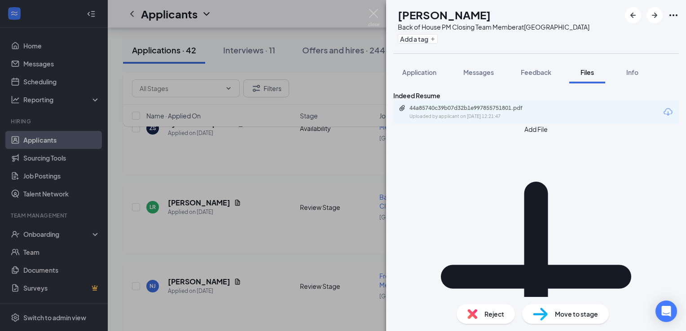
click at [432, 75] on span "Application" at bounding box center [419, 72] width 34 height 8
